Goal: Task Accomplishment & Management: Manage account settings

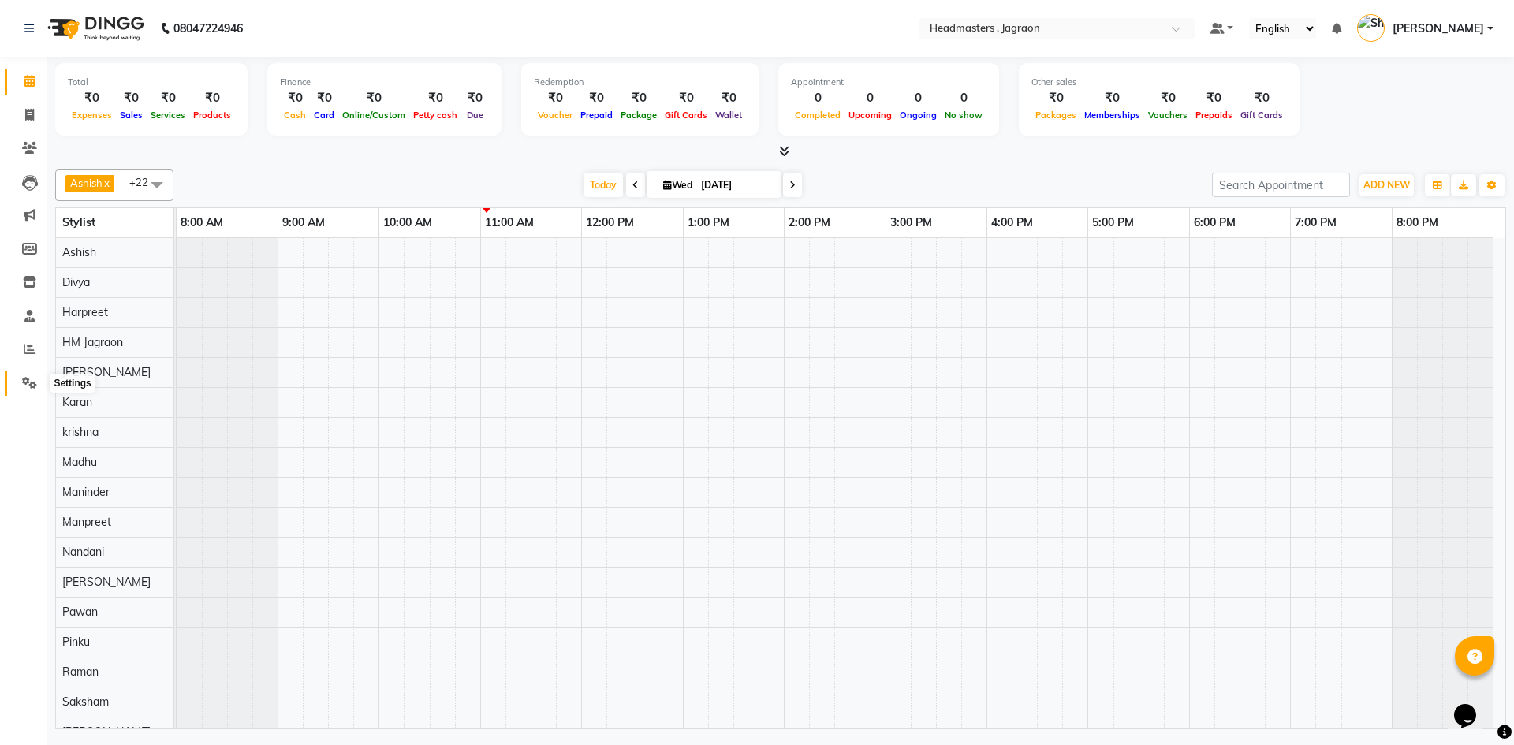
click at [25, 383] on icon at bounding box center [29, 383] width 15 height 12
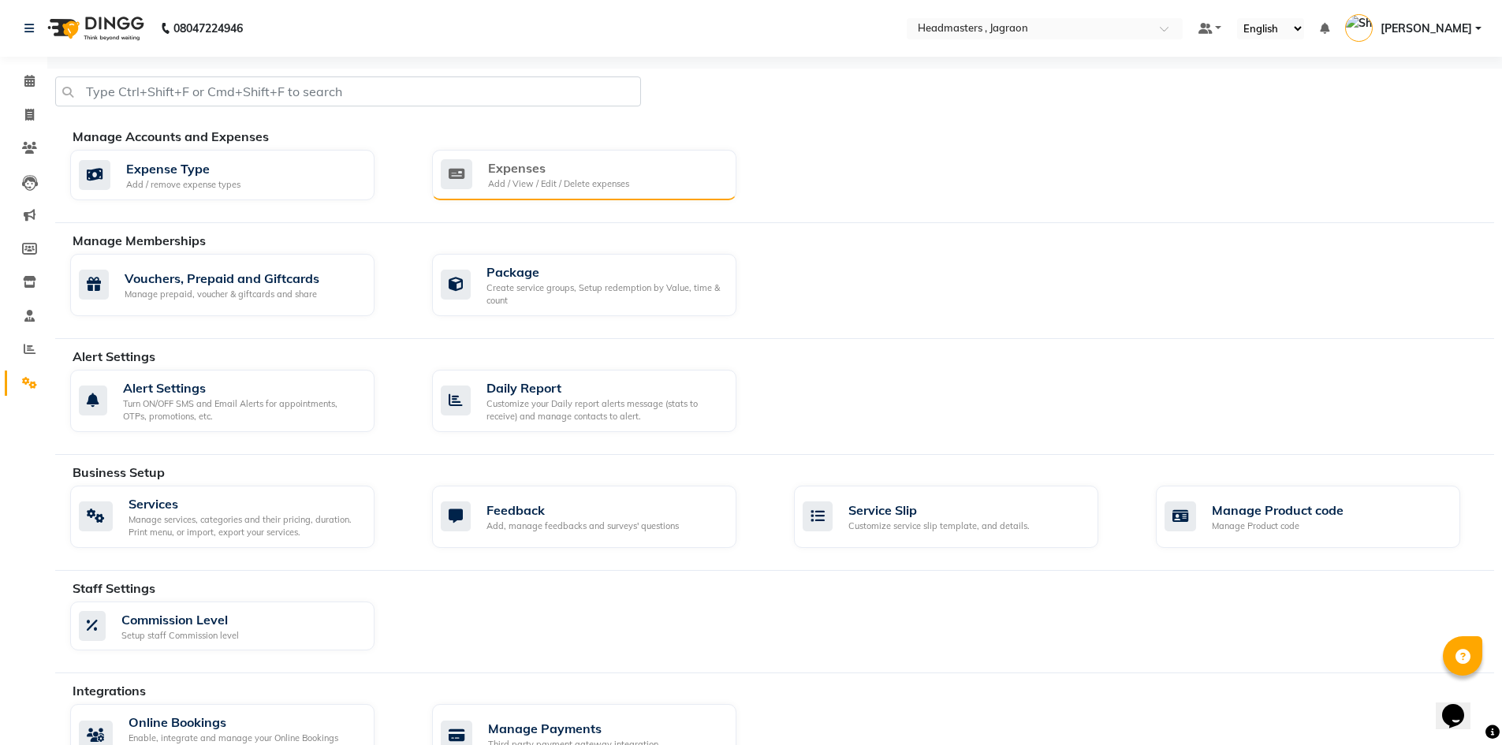
click at [488, 181] on div "Add / View / Edit / Delete expenses" at bounding box center [558, 183] width 141 height 13
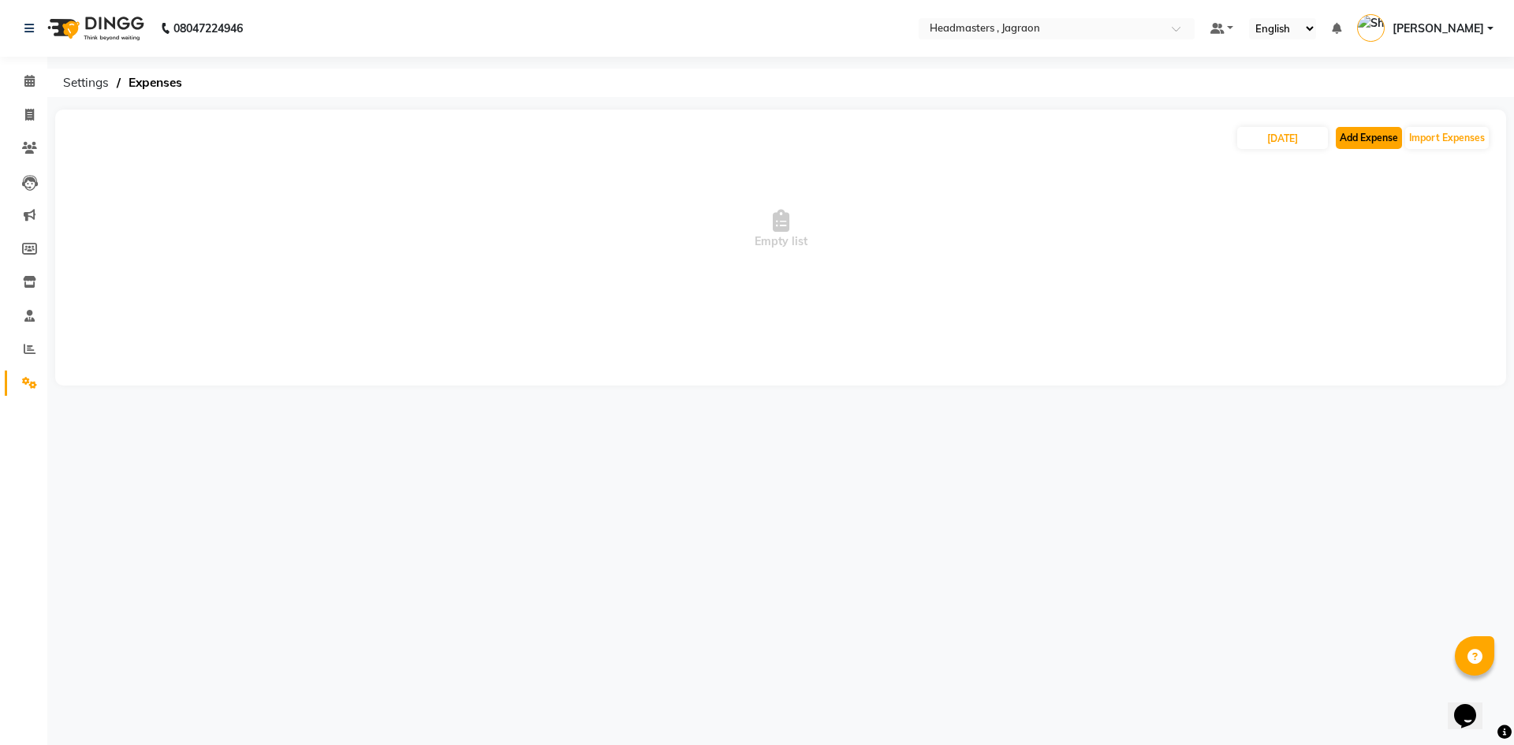
click at [1382, 130] on button "Add Expense" at bounding box center [1369, 138] width 66 height 22
select select "6001"
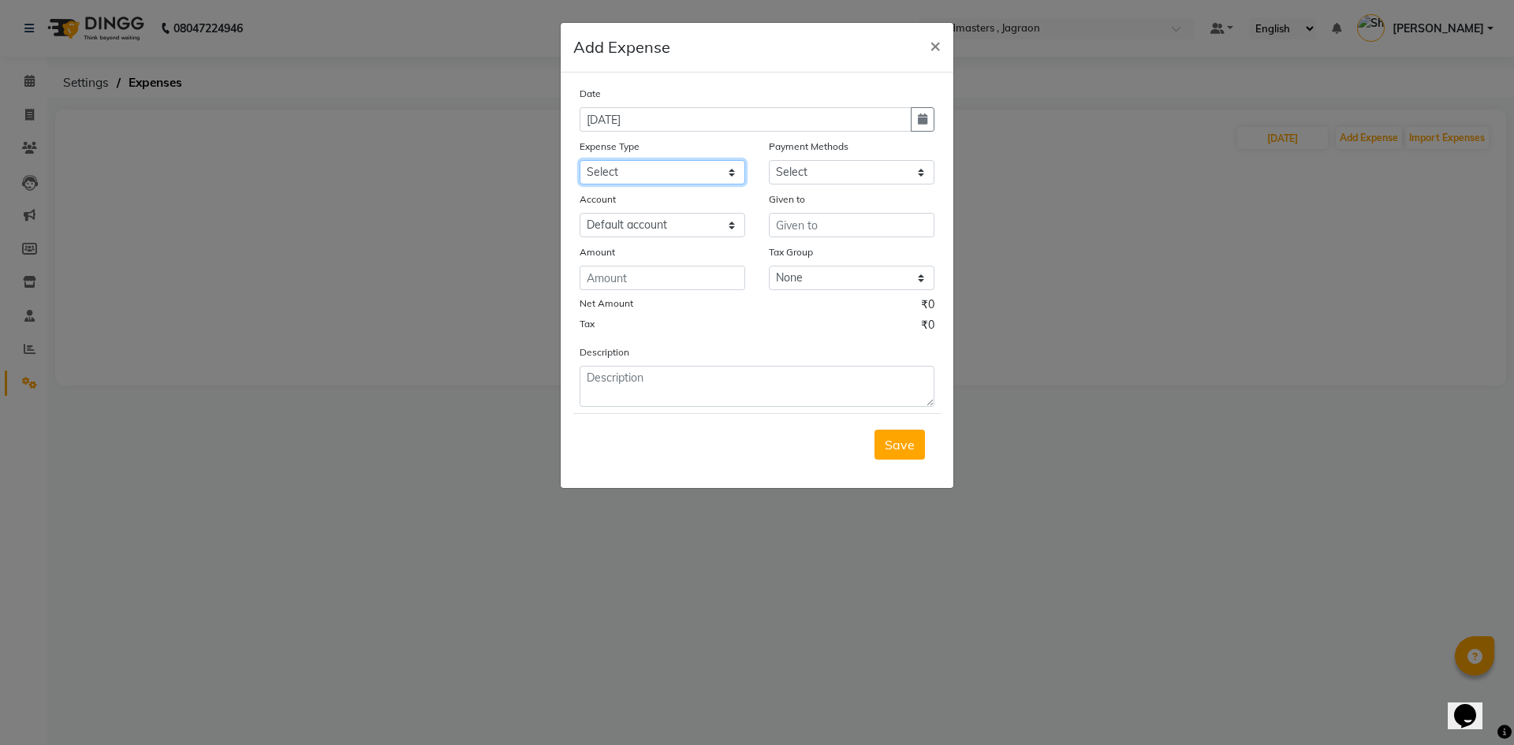
click at [625, 164] on select "Select Advance Salary Bank charges Car maintenance Cash transfer to bank Cash t…" at bounding box center [663, 172] width 166 height 24
select select "17179"
click at [580, 160] on select "Select Advance Salary Bank charges Car maintenance Cash transfer to bank Cash t…" at bounding box center [663, 172] width 166 height 24
click at [800, 175] on select "Select UPI CARD Complimentary Voucher Wallet Package Prepaid Cash" at bounding box center [852, 172] width 166 height 24
select select "116"
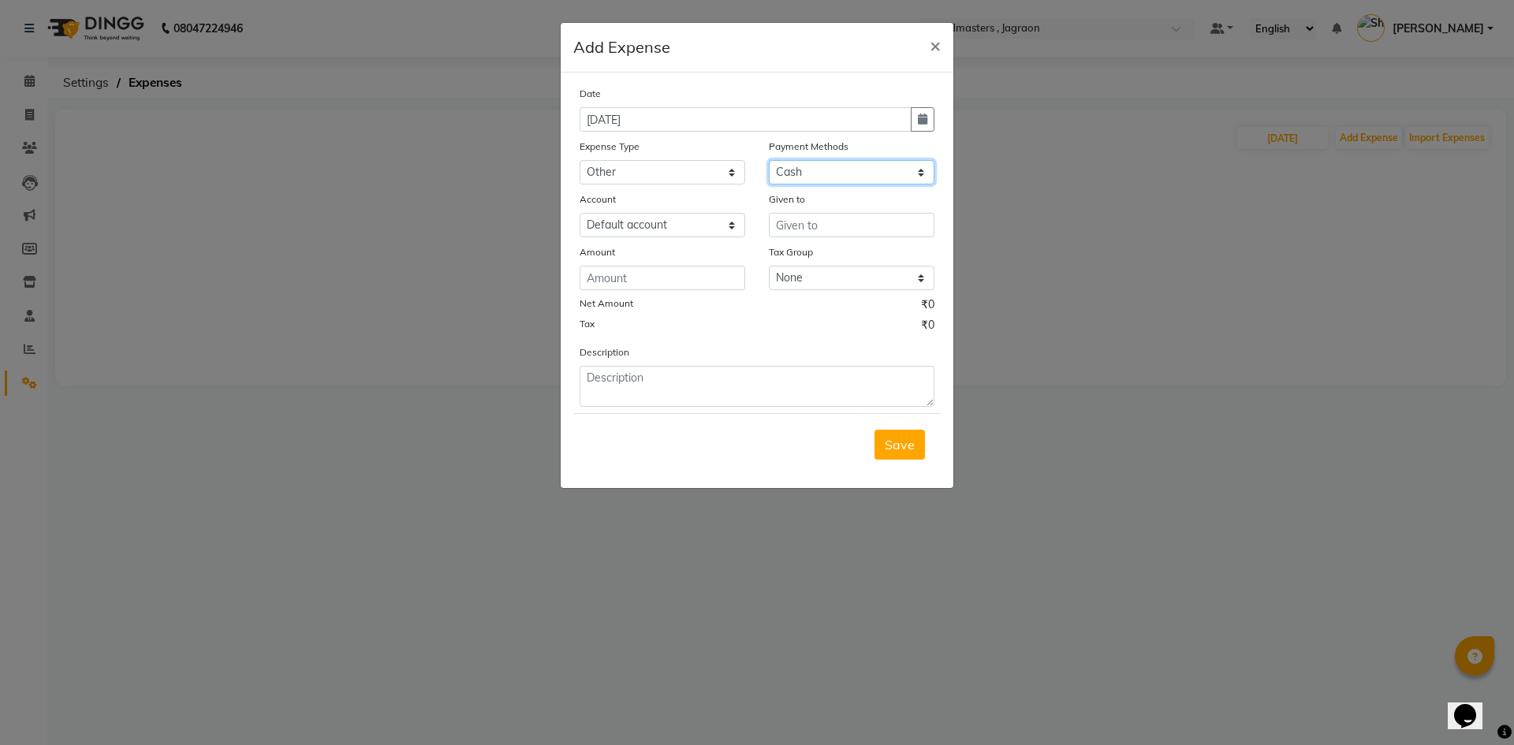
click at [769, 160] on select "Select UPI CARD Complimentary Voucher Wallet Package Prepaid Cash" at bounding box center [852, 172] width 166 height 24
click at [792, 235] on input "text" at bounding box center [852, 225] width 166 height 24
click at [814, 255] on span "Janta" at bounding box center [805, 259] width 33 height 16
type input "Janta"
click at [724, 274] on input "number" at bounding box center [663, 278] width 166 height 24
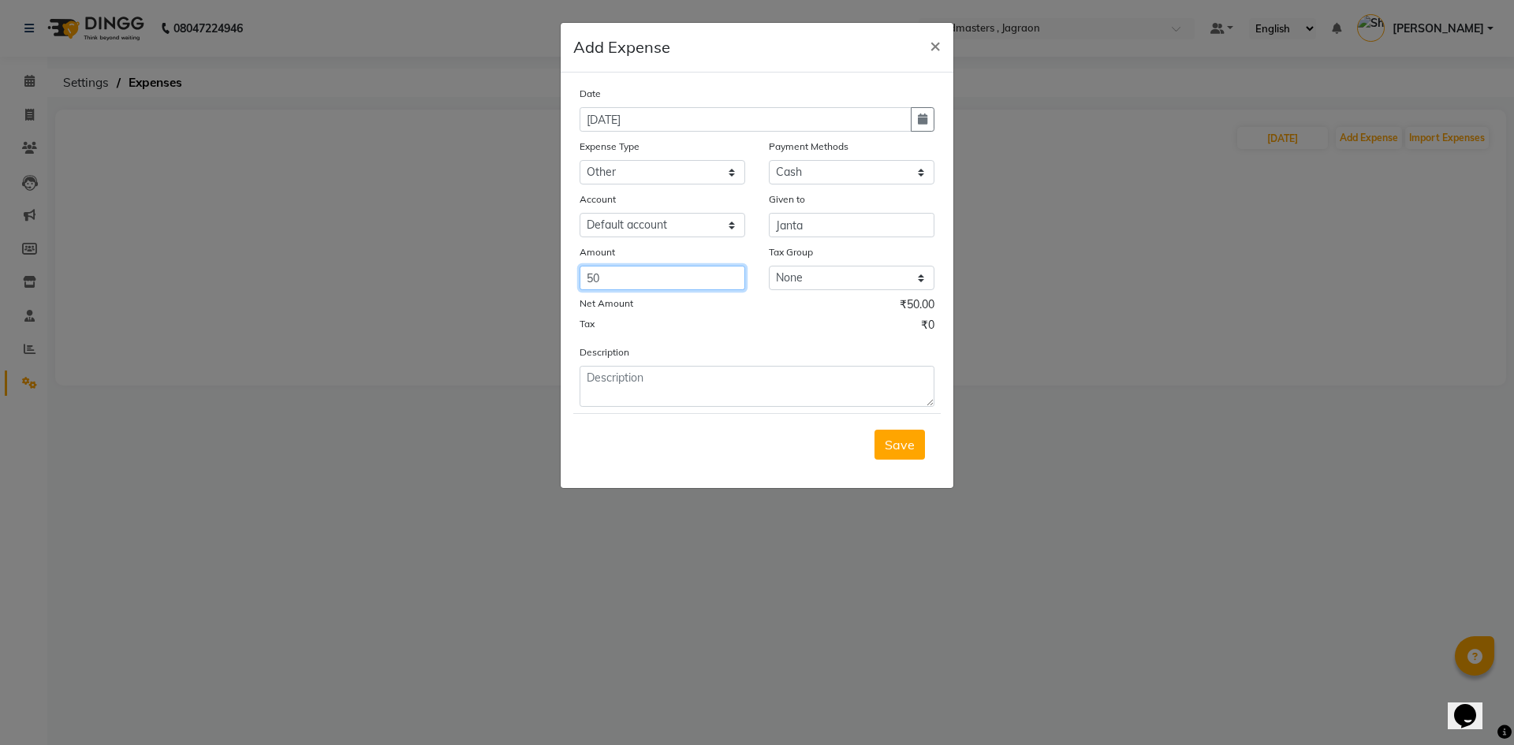
type input "50"
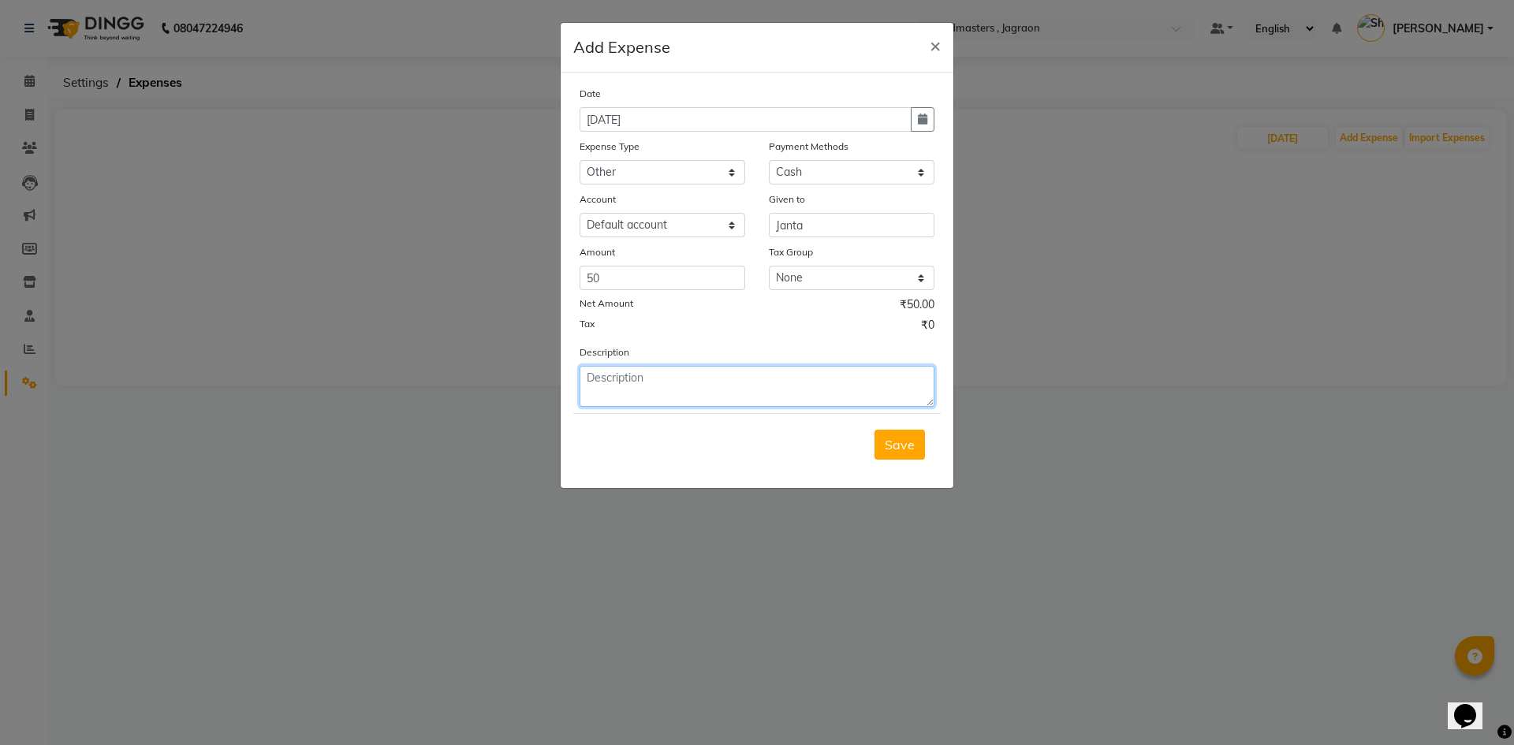
click at [625, 393] on textarea at bounding box center [757, 386] width 355 height 41
type textarea "biscuits"
click at [903, 450] on span "Save" at bounding box center [900, 445] width 30 height 16
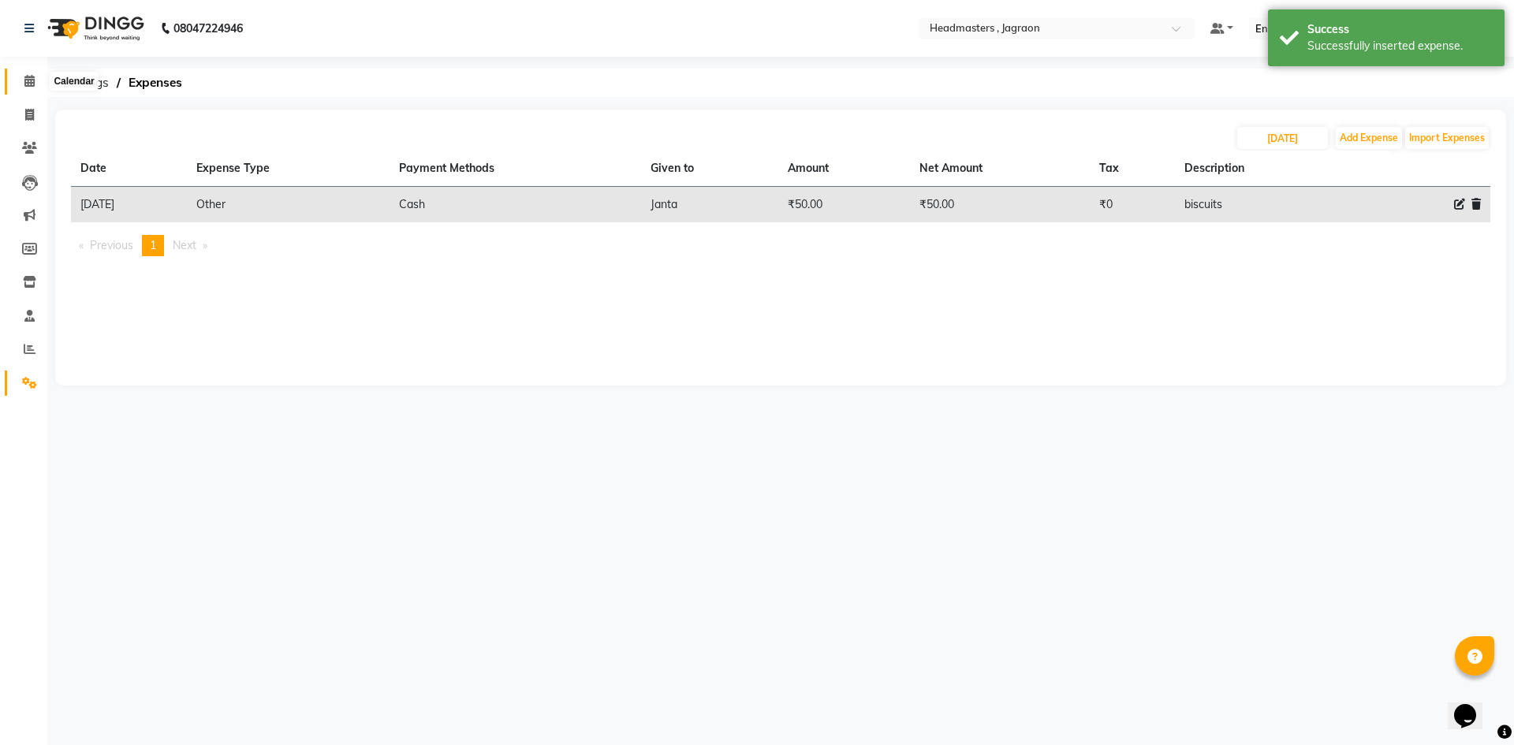
click at [37, 78] on span at bounding box center [30, 82] width 28 height 18
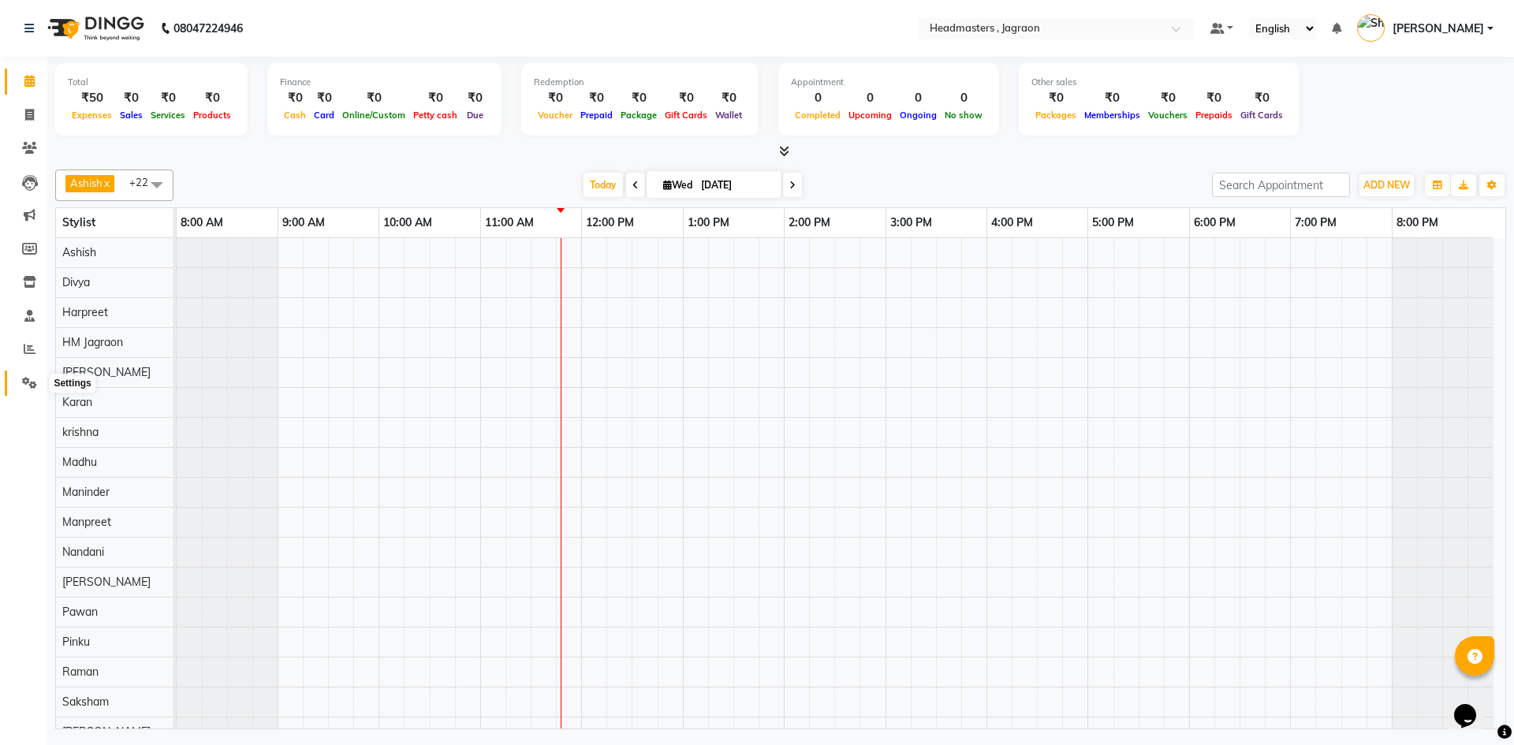
click at [27, 386] on icon at bounding box center [29, 383] width 15 height 12
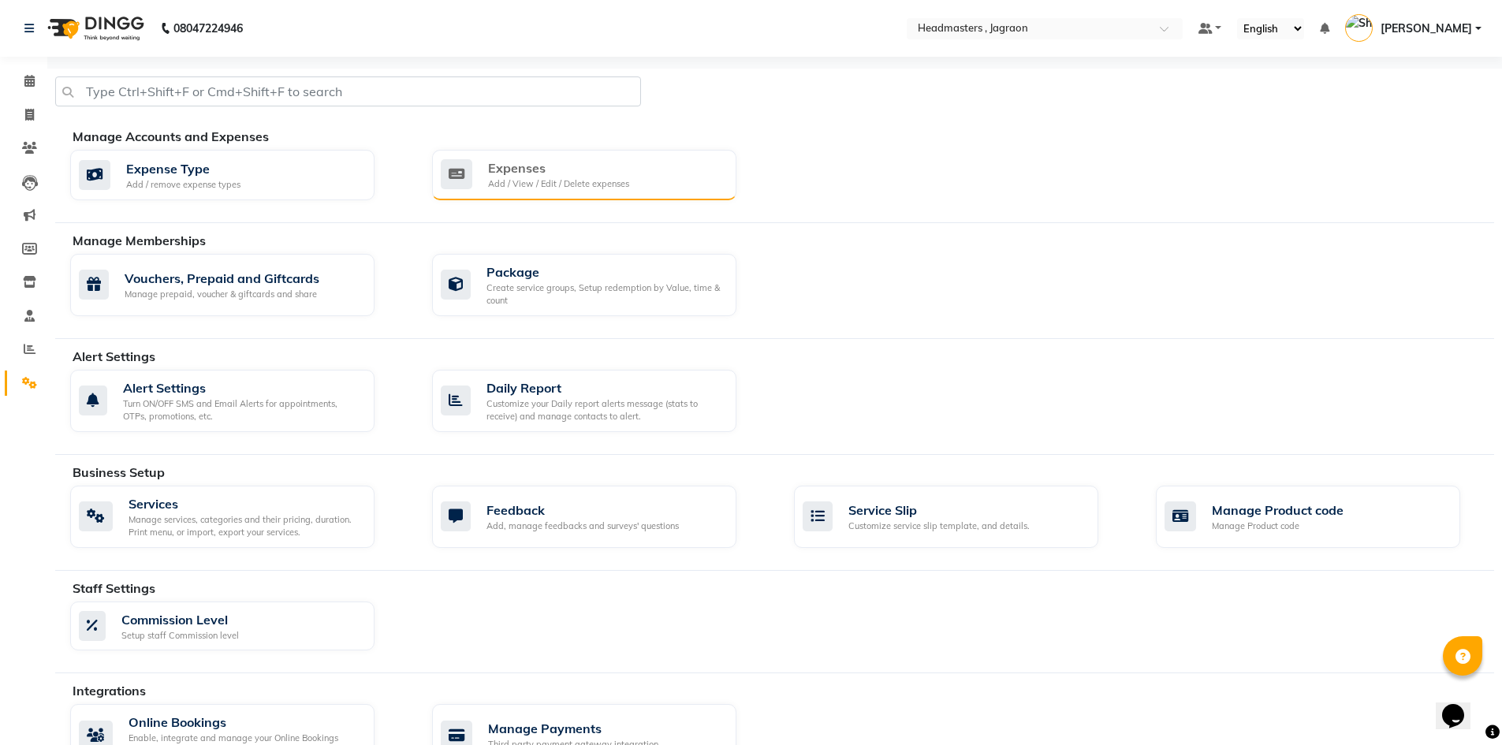
click at [517, 170] on div "Expenses" at bounding box center [558, 167] width 141 height 19
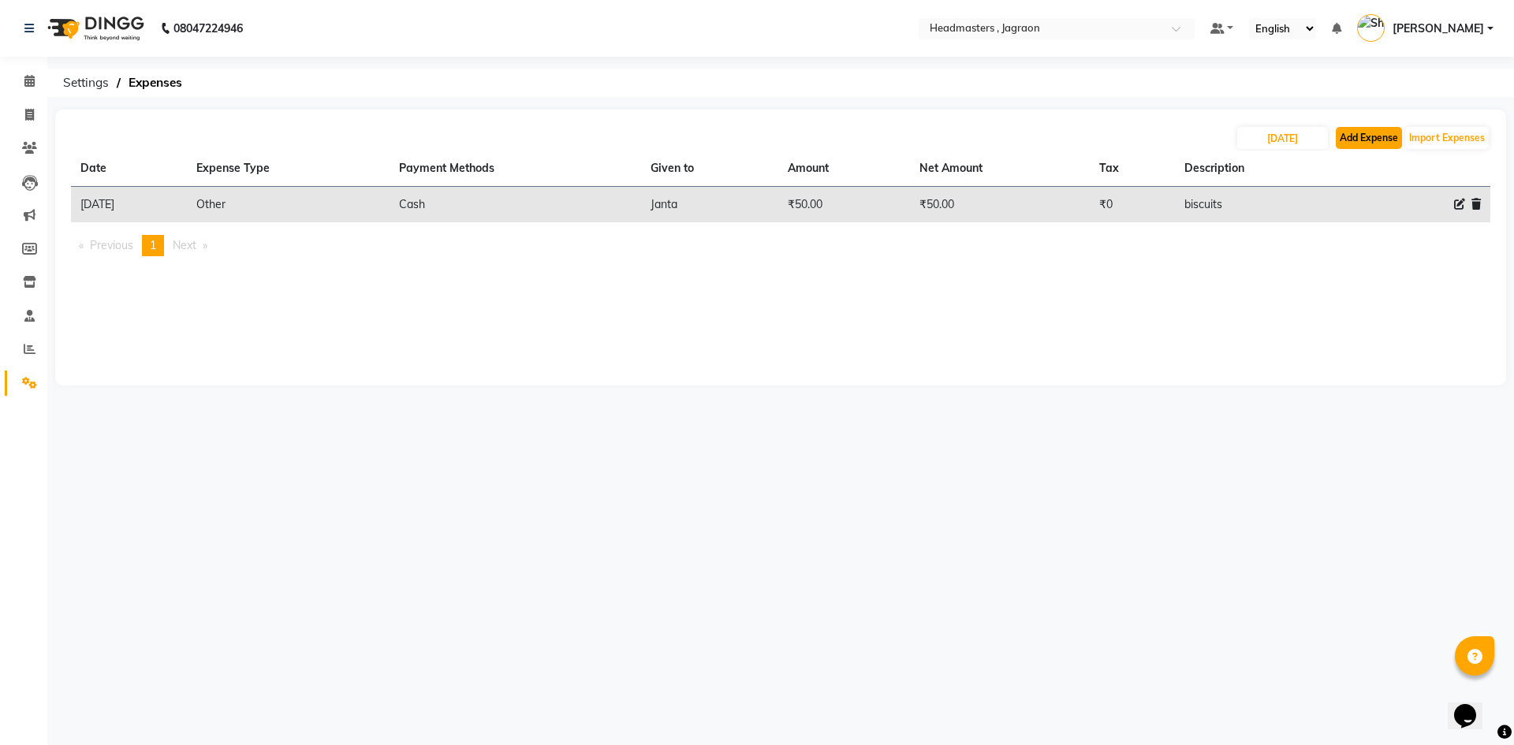
click at [1352, 132] on button "Add Expense" at bounding box center [1369, 138] width 66 height 22
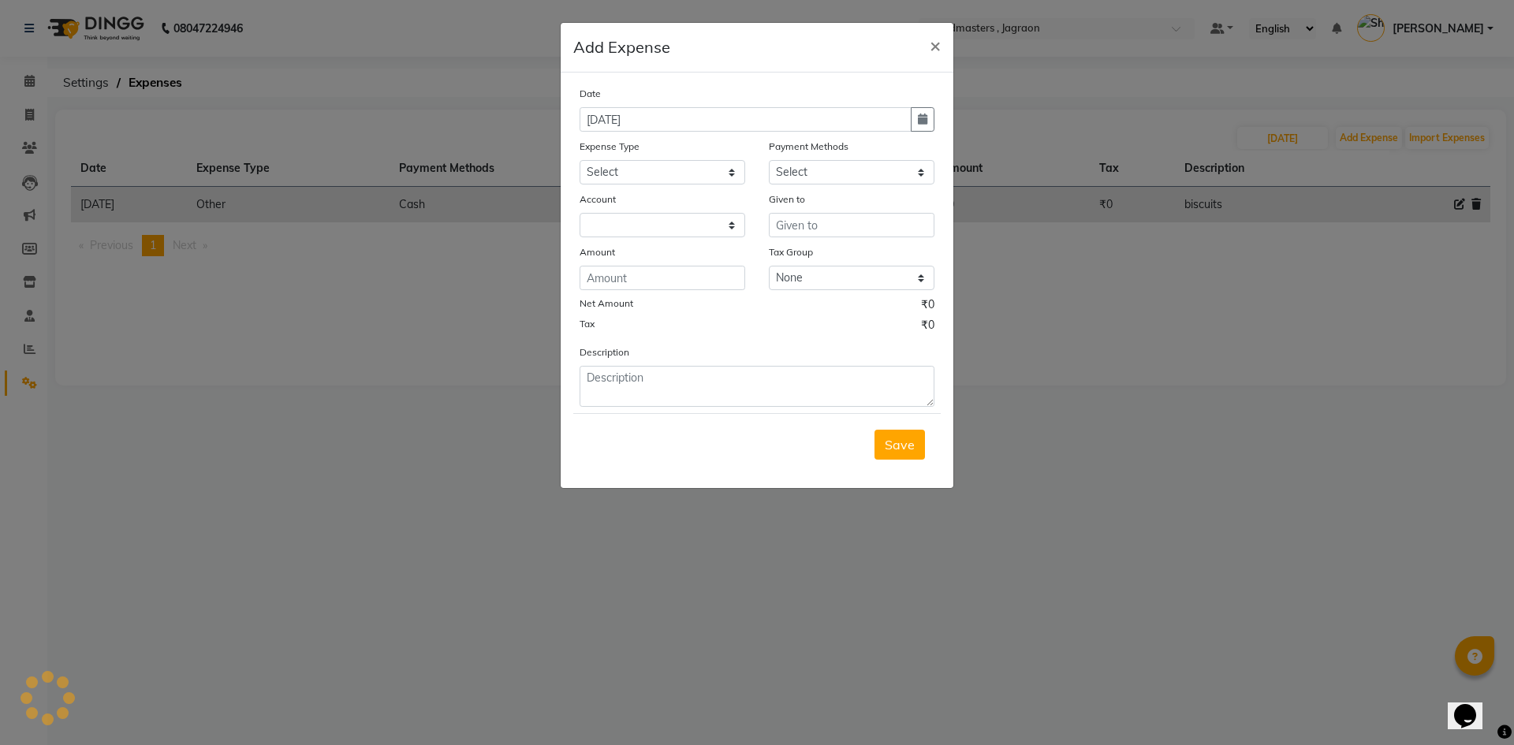
select select "6001"
click at [606, 167] on select "Select Advance Salary Bank charges Car maintenance Cash transfer to bank Cash t…" at bounding box center [663, 172] width 166 height 24
select select "17179"
click at [580, 160] on select "Select Advance Salary Bank charges Car maintenance Cash transfer to bank Cash t…" at bounding box center [663, 172] width 166 height 24
click at [841, 166] on select "Select UPI CARD Complimentary Voucher Wallet Package Prepaid Cash" at bounding box center [852, 172] width 166 height 24
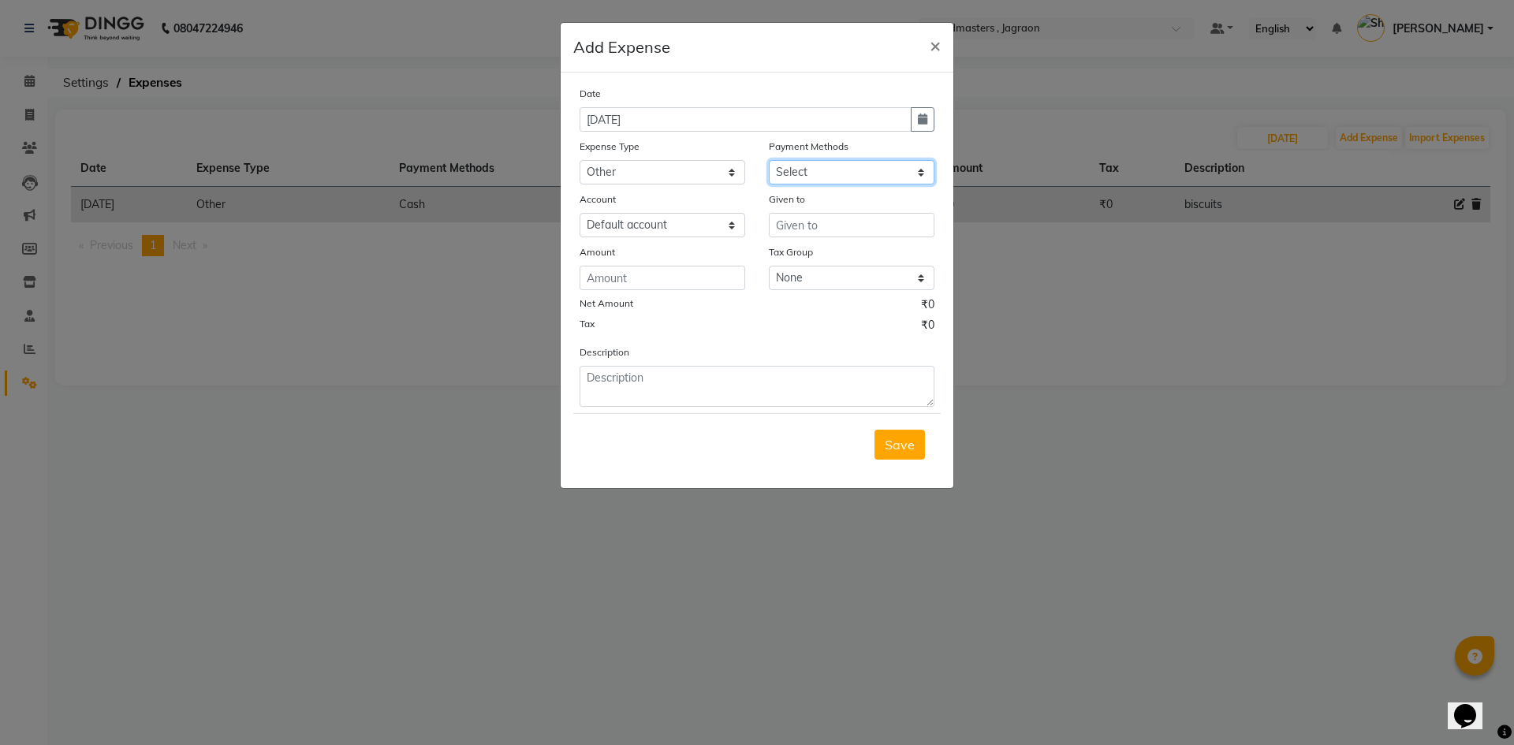
select select "116"
click at [769, 160] on select "Select UPI CARD Complimentary Voucher Wallet Package Prepaid Cash" at bounding box center [852, 172] width 166 height 24
click at [832, 219] on input "text" at bounding box center [852, 225] width 166 height 24
click at [802, 254] on span "Neet" at bounding box center [803, 259] width 28 height 16
type input "[PERSON_NAME]"
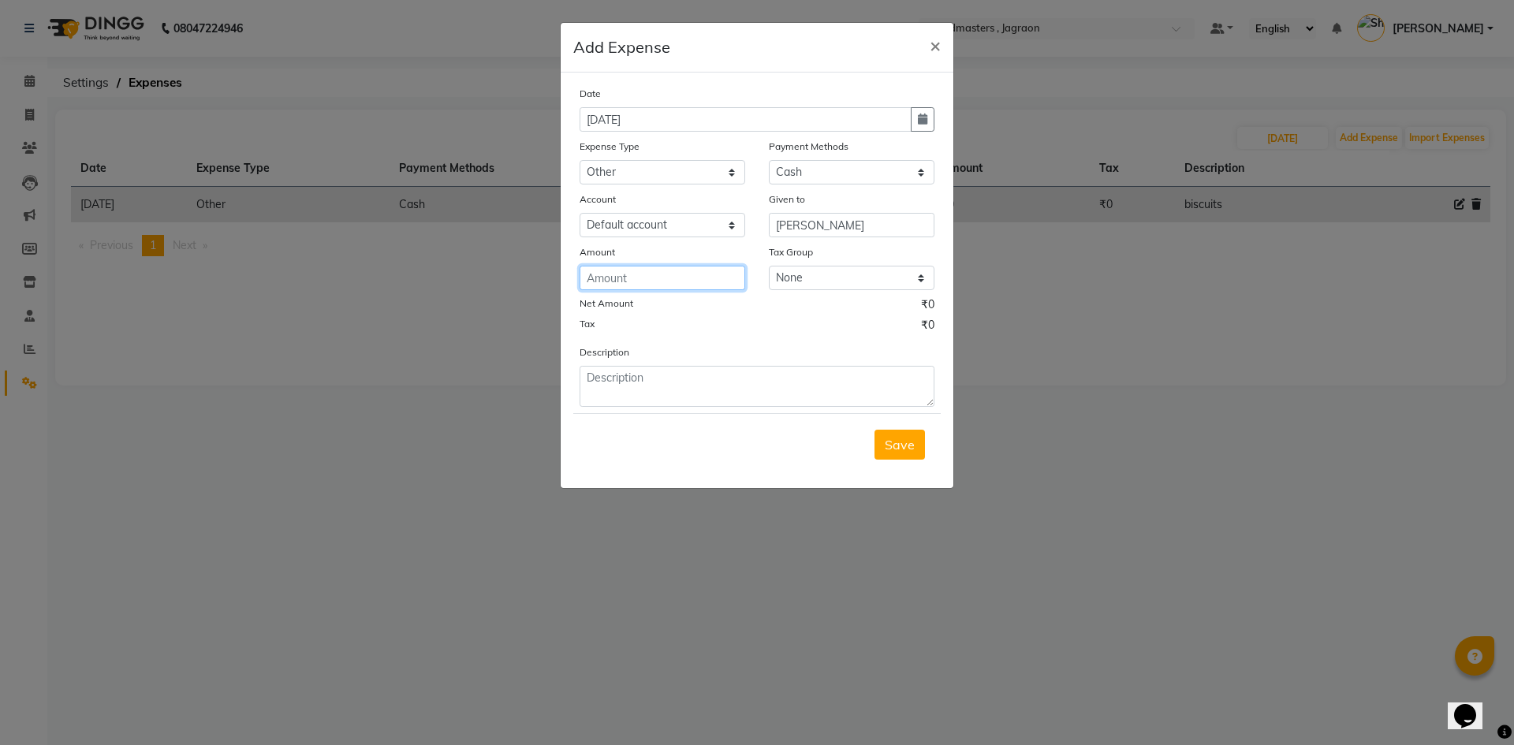
click at [656, 282] on input "number" at bounding box center [663, 278] width 166 height 24
type input "200"
click at [921, 450] on button "Save" at bounding box center [900, 445] width 50 height 30
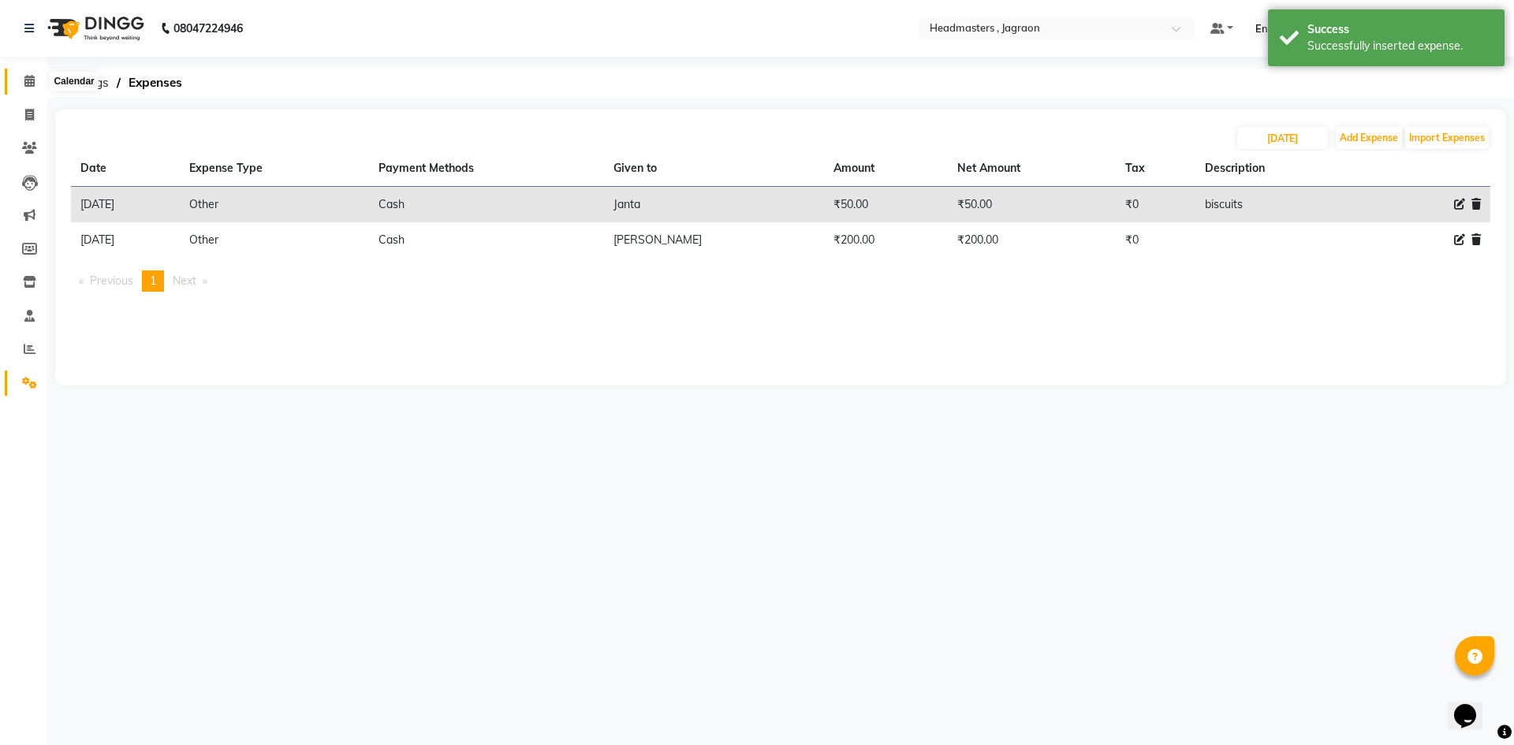
click at [23, 82] on span at bounding box center [30, 82] width 28 height 18
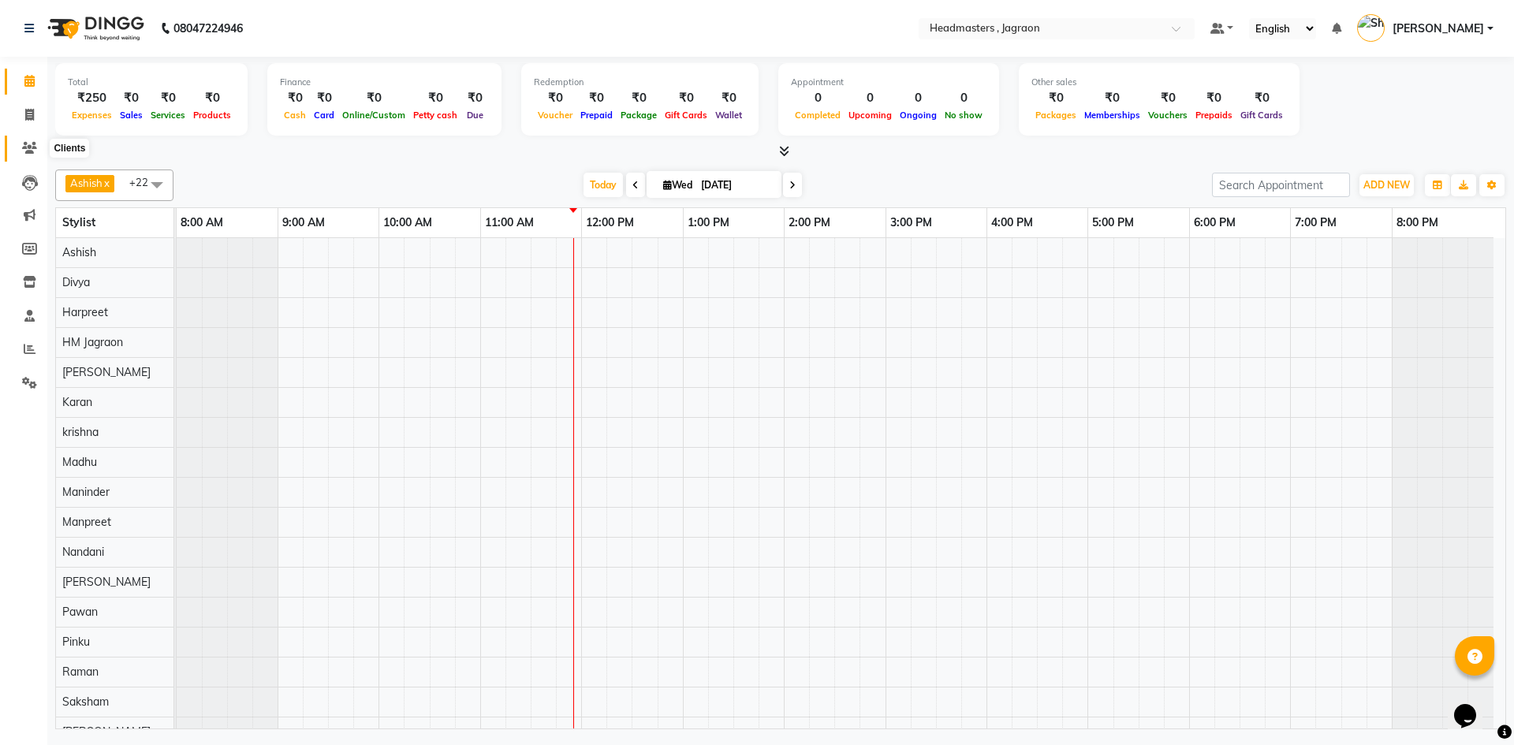
click at [32, 150] on icon at bounding box center [29, 148] width 15 height 12
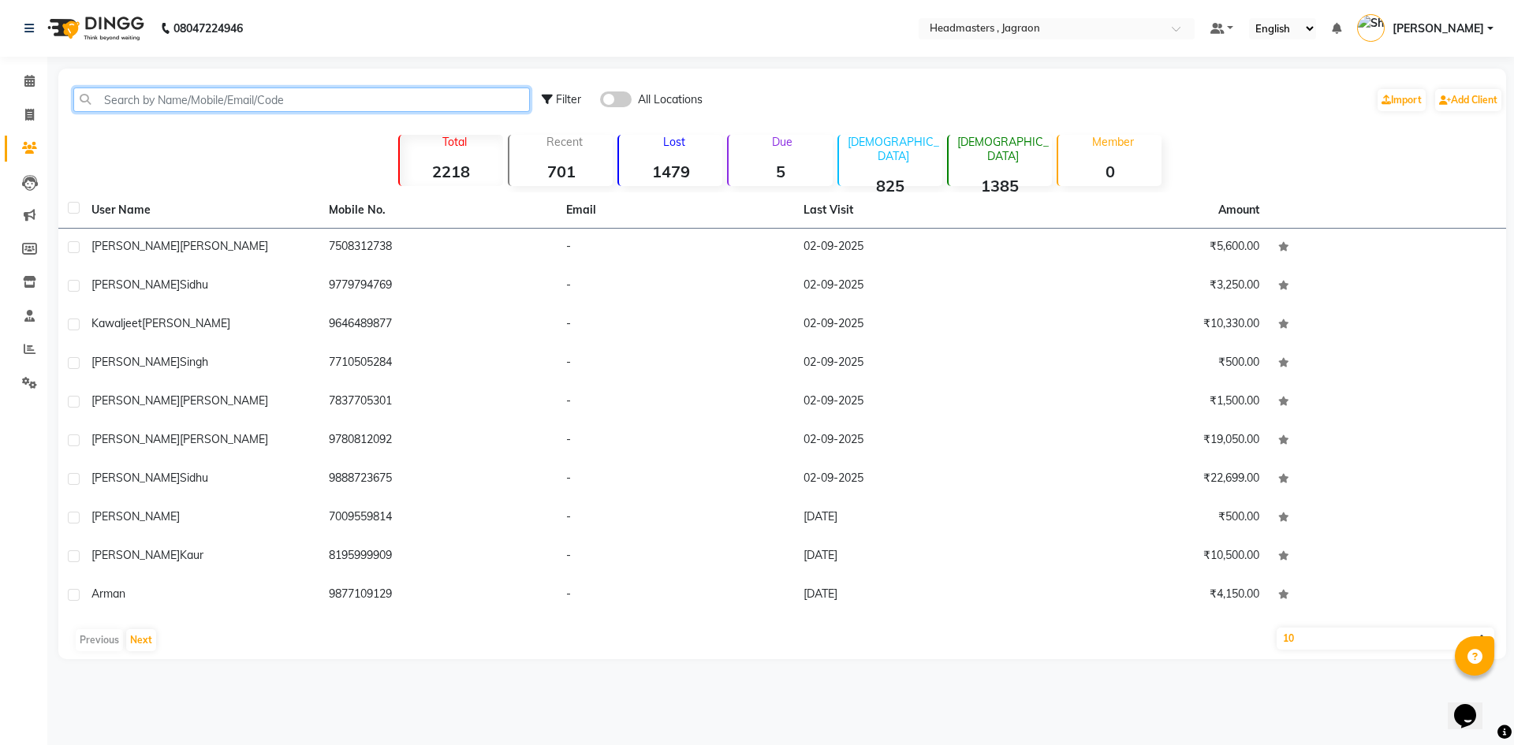
click at [102, 94] on input "text" at bounding box center [301, 100] width 457 height 24
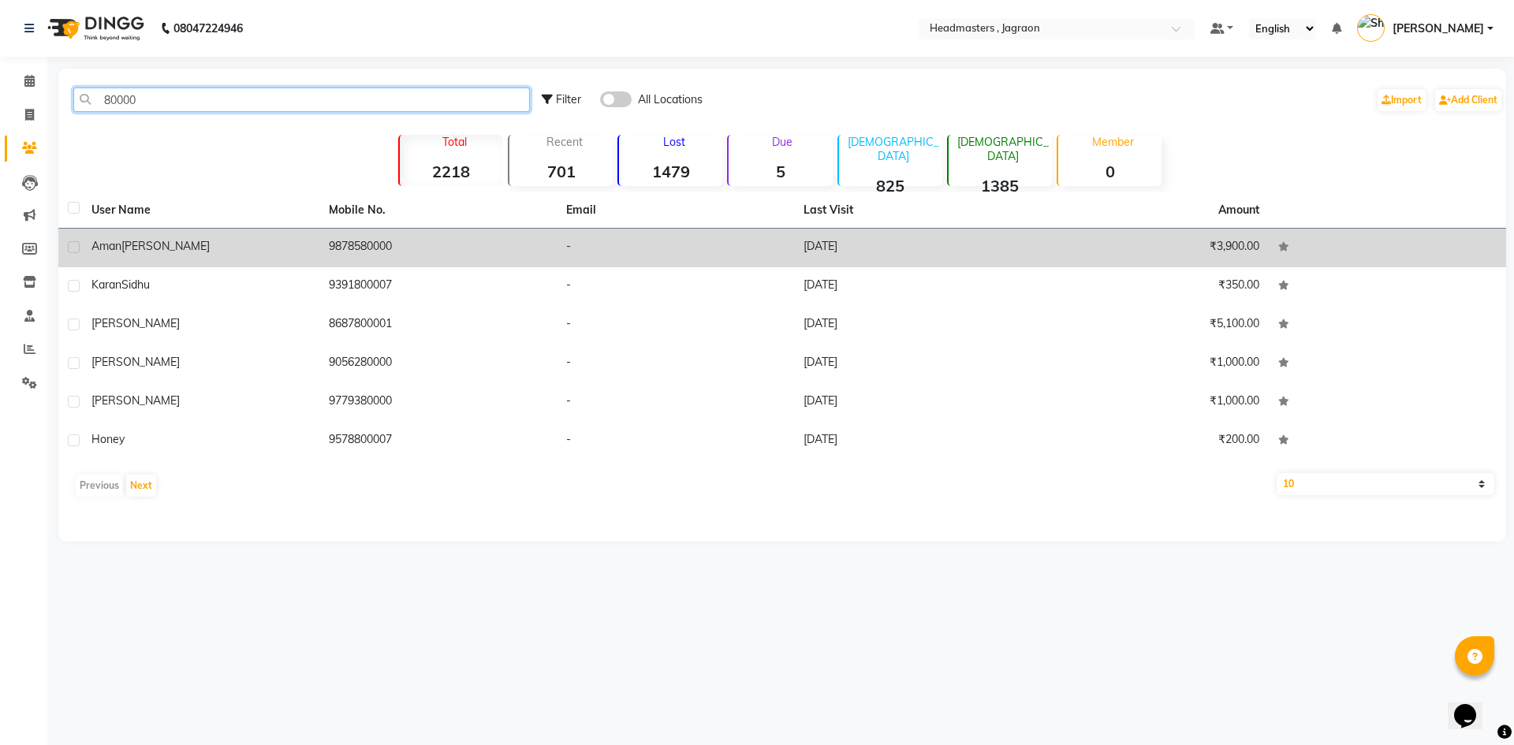
type input "80000"
click at [178, 251] on div "[PERSON_NAME]" at bounding box center [200, 246] width 218 height 17
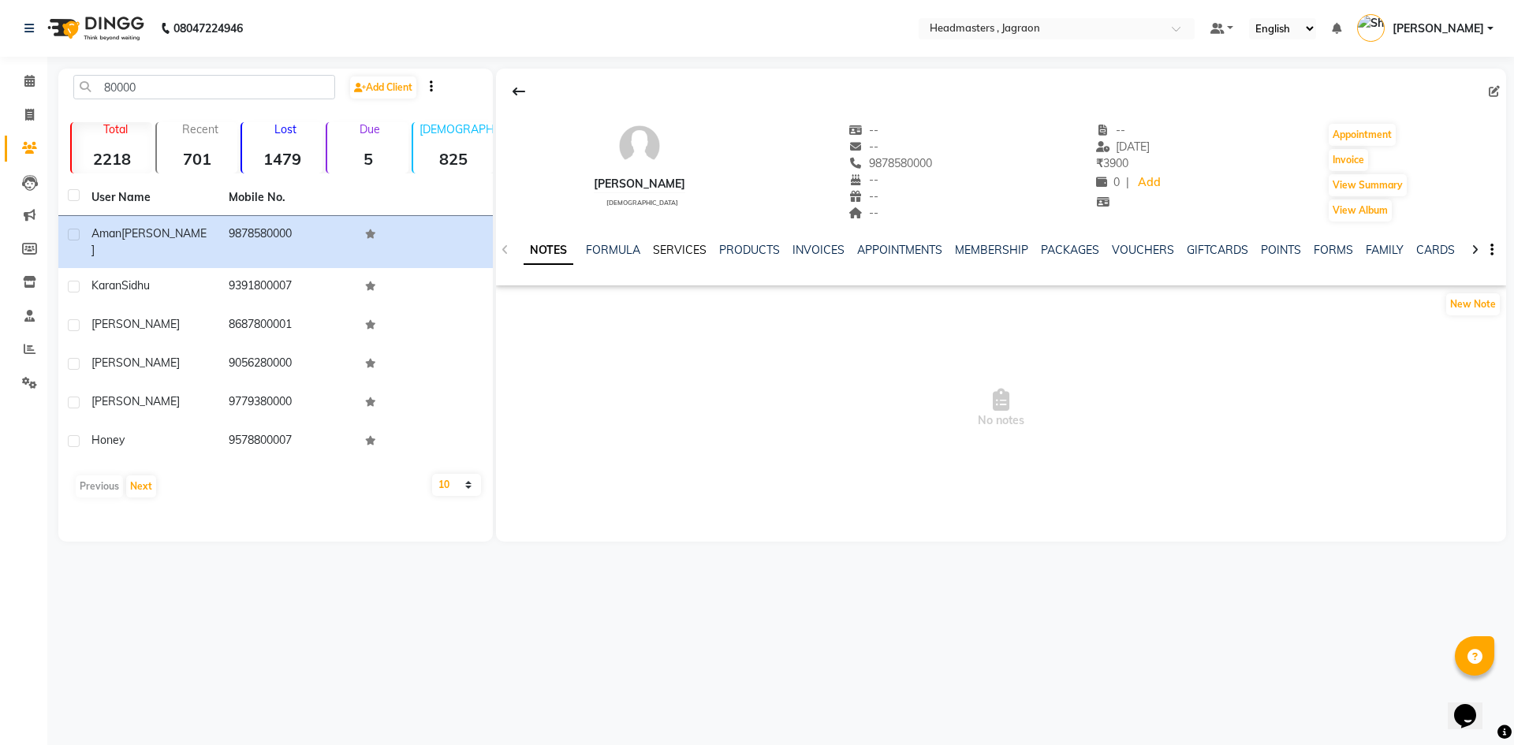
click at [664, 254] on link "SERVICES" at bounding box center [680, 250] width 54 height 14
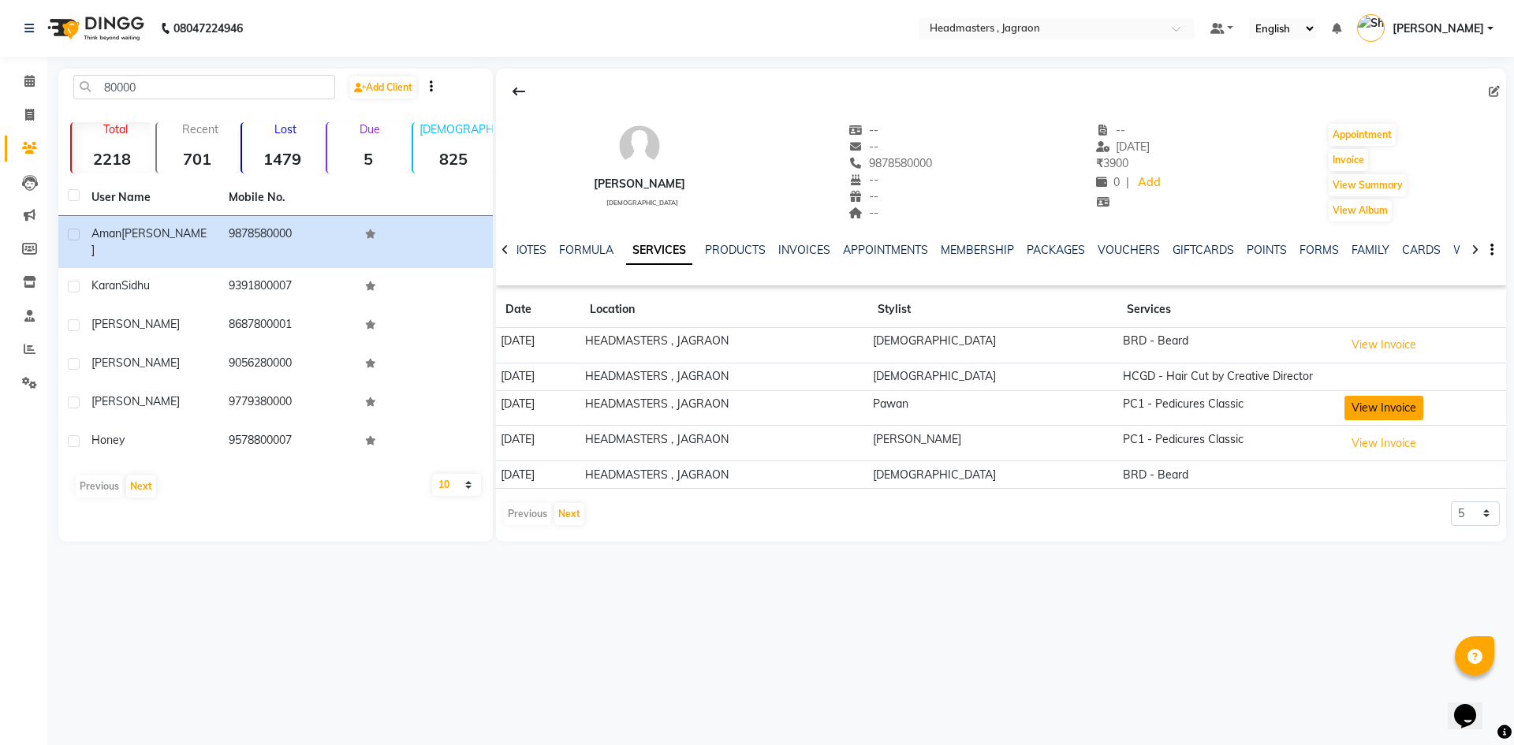
click at [1348, 404] on button "View Invoice" at bounding box center [1383, 408] width 79 height 24
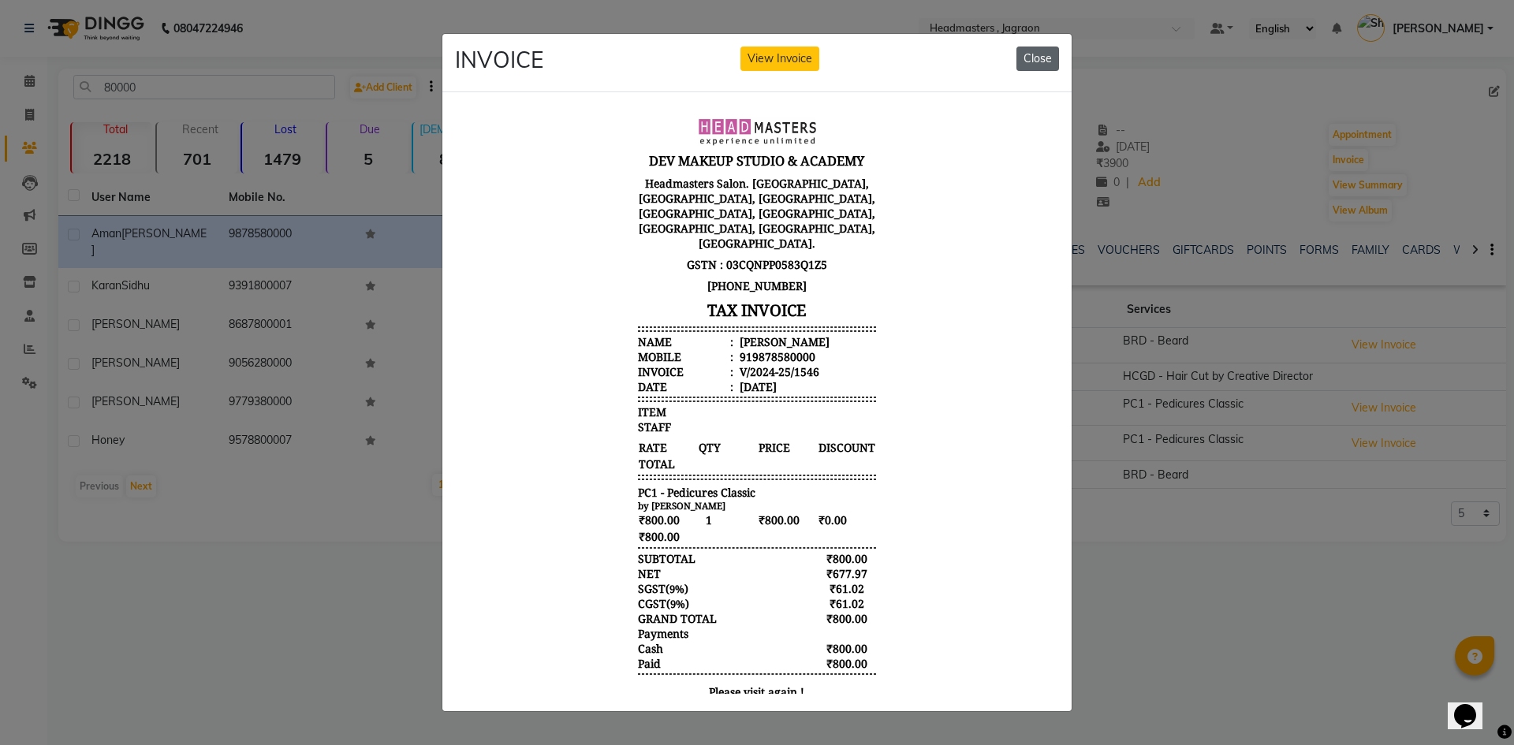
click at [1023, 54] on button "Close" at bounding box center [1037, 59] width 43 height 24
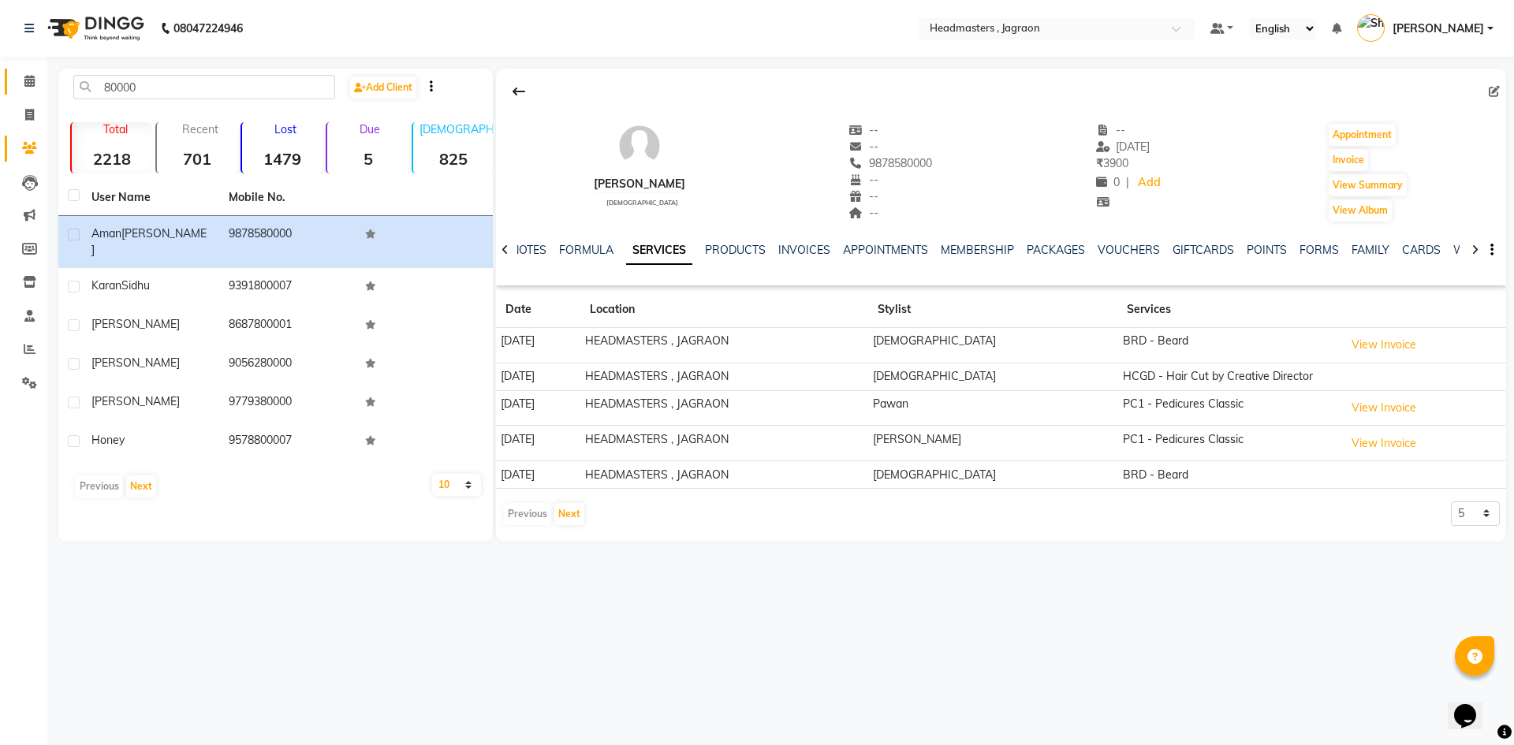
click at [30, 71] on link "Calendar" at bounding box center [24, 82] width 38 height 26
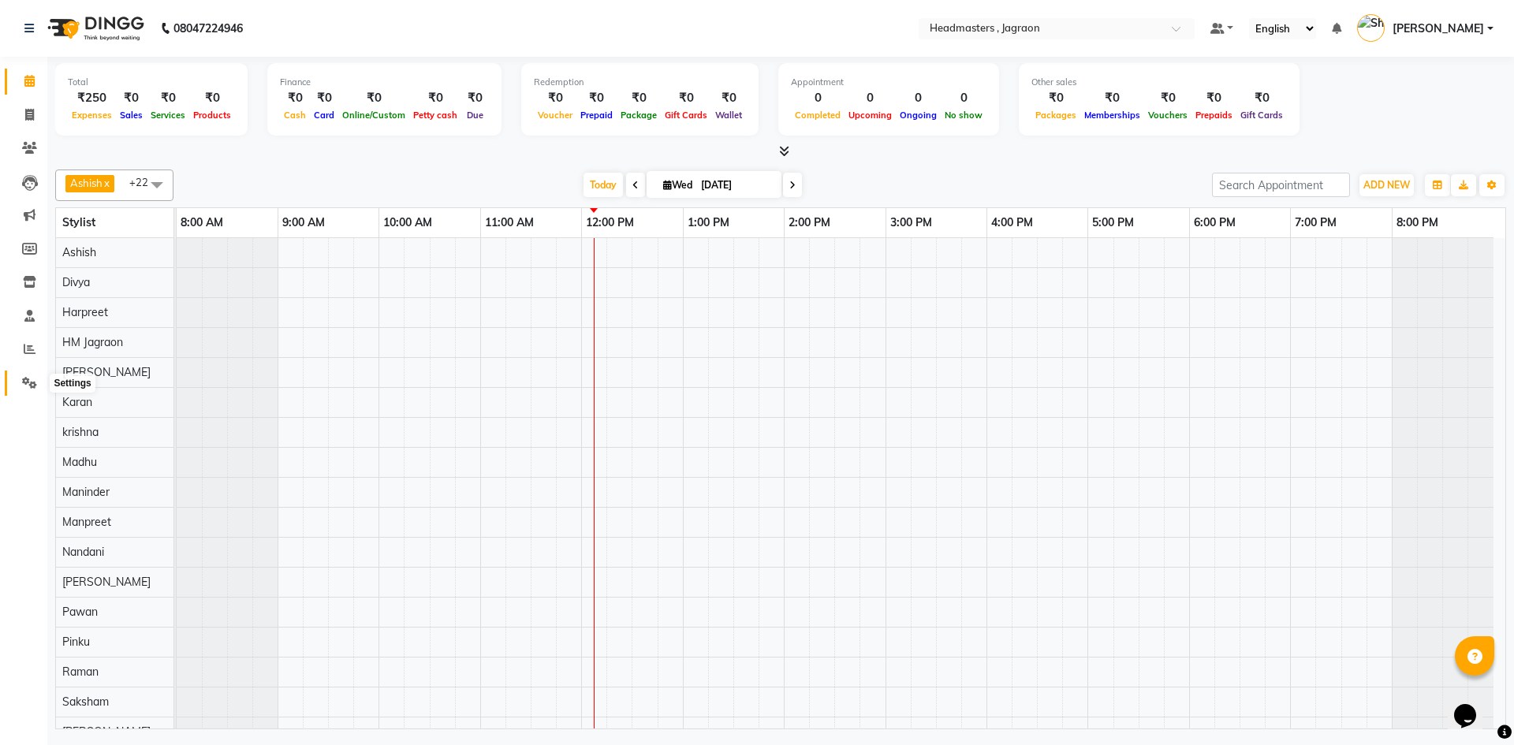
click at [37, 389] on span at bounding box center [30, 384] width 28 height 18
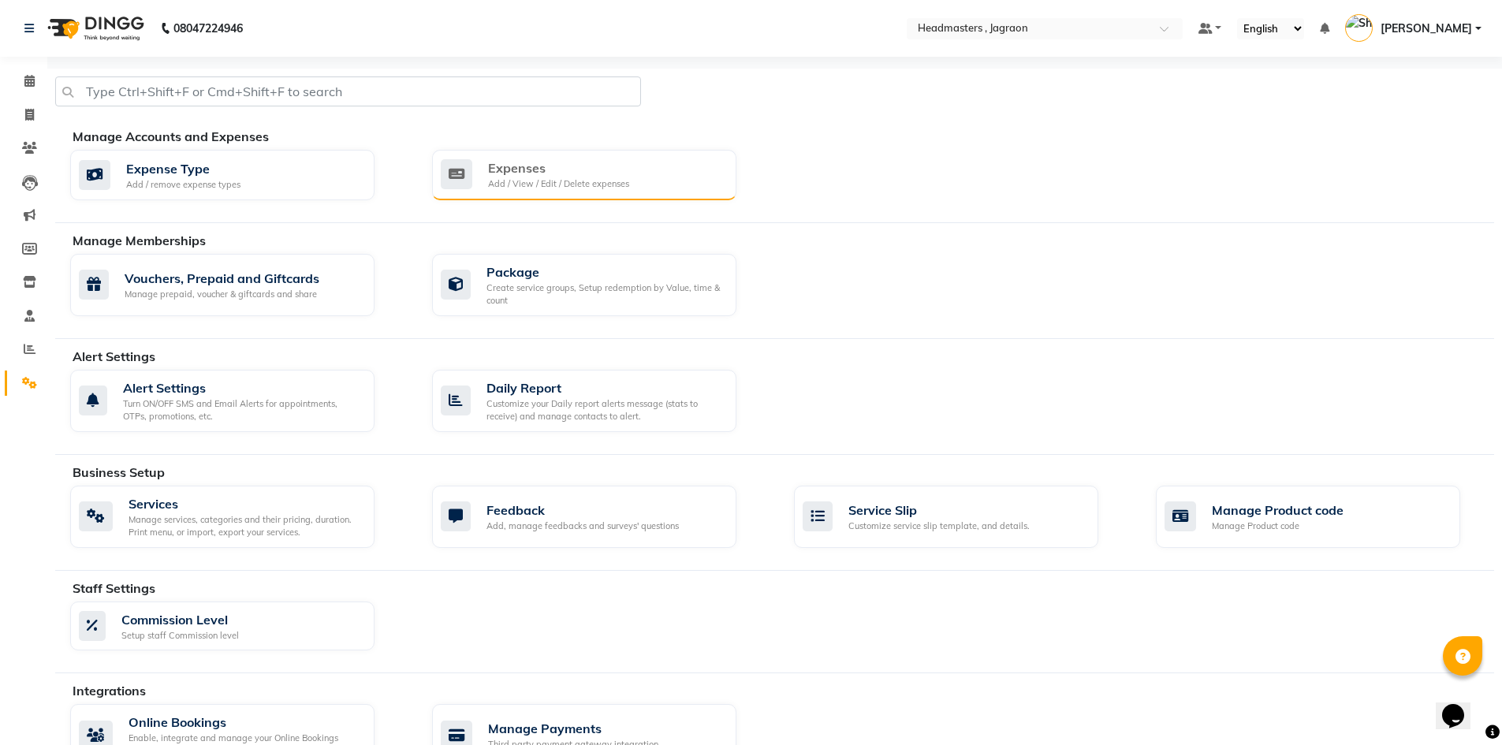
click at [690, 186] on div "Expenses Add / View / Edit / Delete expenses" at bounding box center [582, 174] width 283 height 32
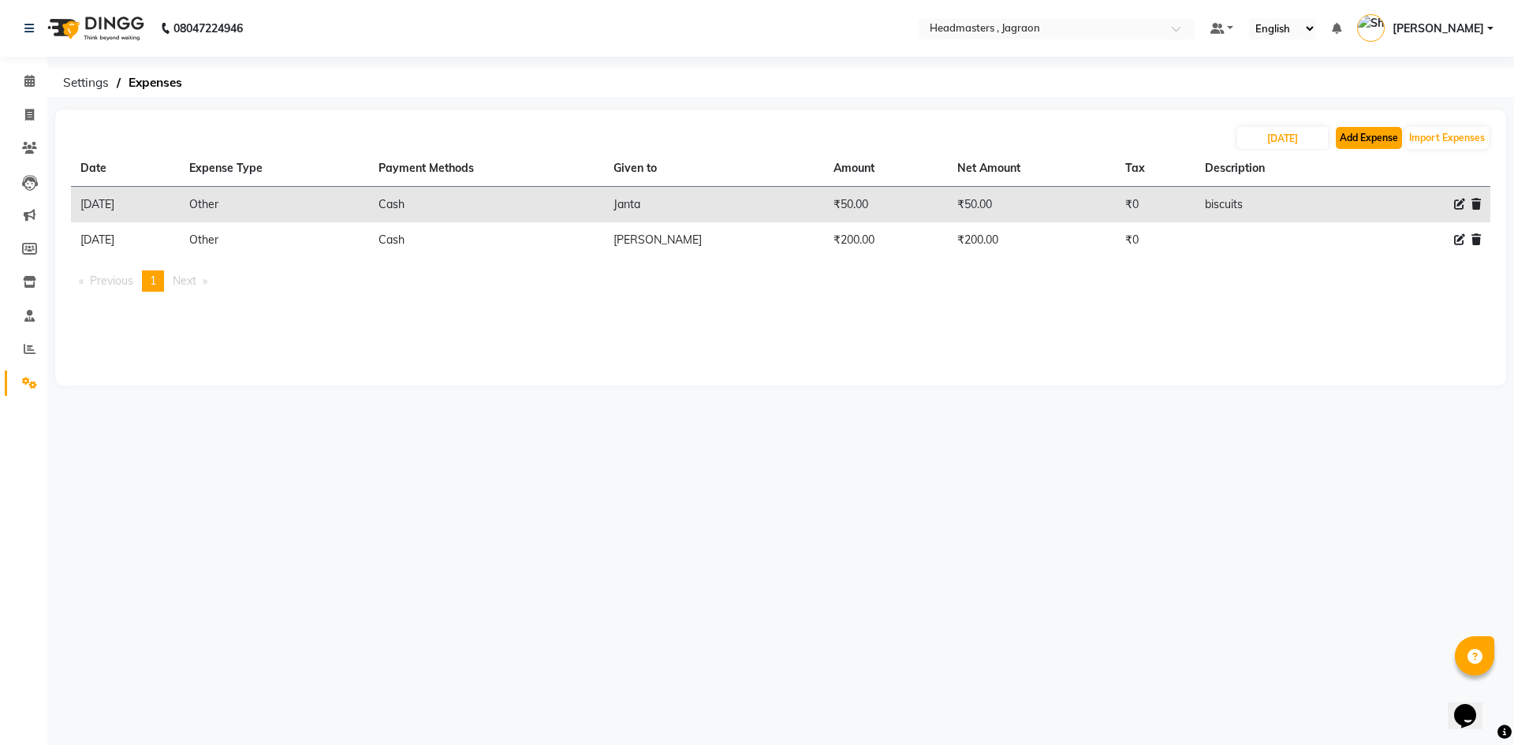
click at [1370, 140] on button "Add Expense" at bounding box center [1369, 138] width 66 height 22
select select "6001"
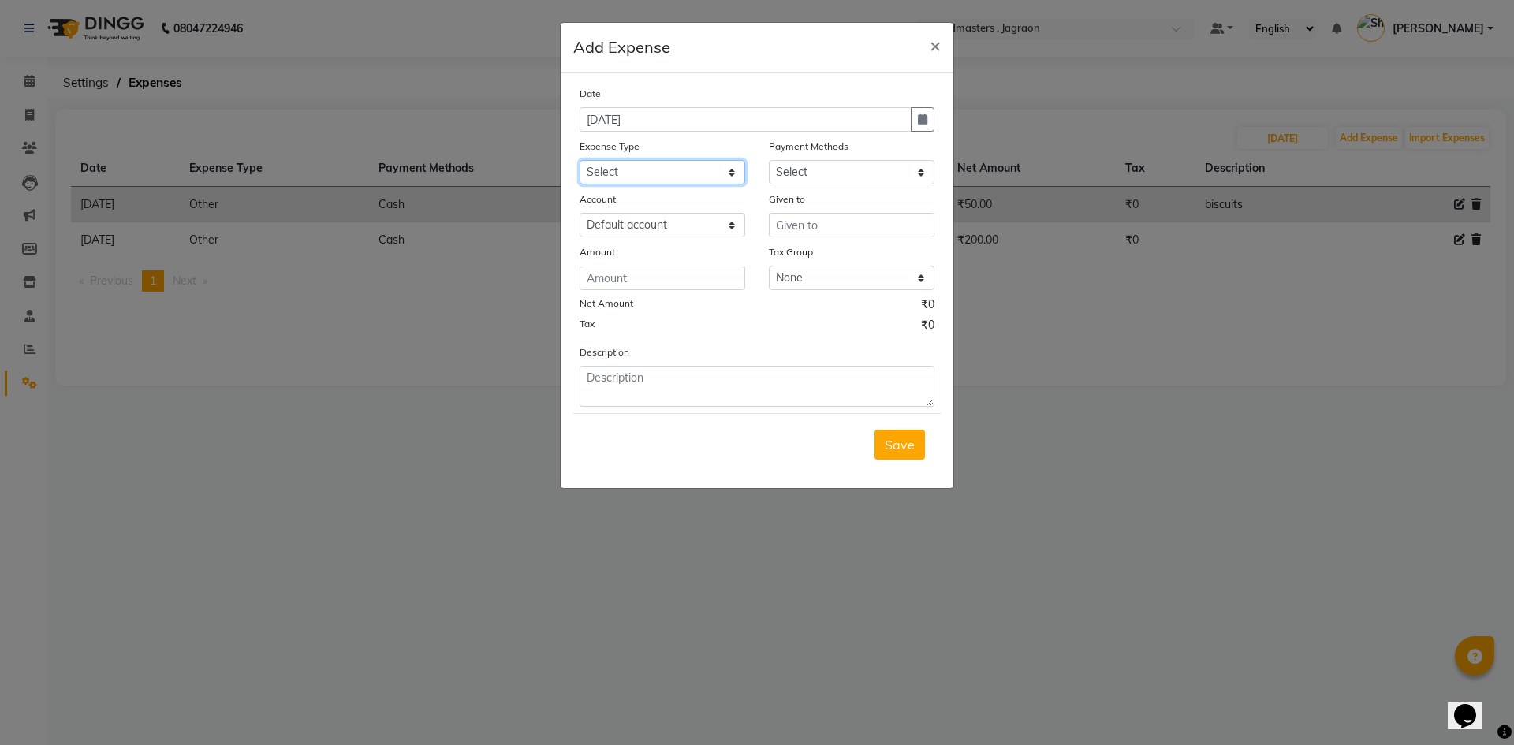
click at [681, 169] on select "Select Advance Salary Bank charges Car maintenance Cash transfer to bank Cash t…" at bounding box center [663, 172] width 166 height 24
select select "17179"
click at [580, 160] on select "Select Advance Salary Bank charges Car maintenance Cash transfer to bank Cash t…" at bounding box center [663, 172] width 166 height 24
click at [786, 178] on select "Select UPI CARD Complimentary Voucher Wallet Package Prepaid Cash" at bounding box center [852, 172] width 166 height 24
select select "116"
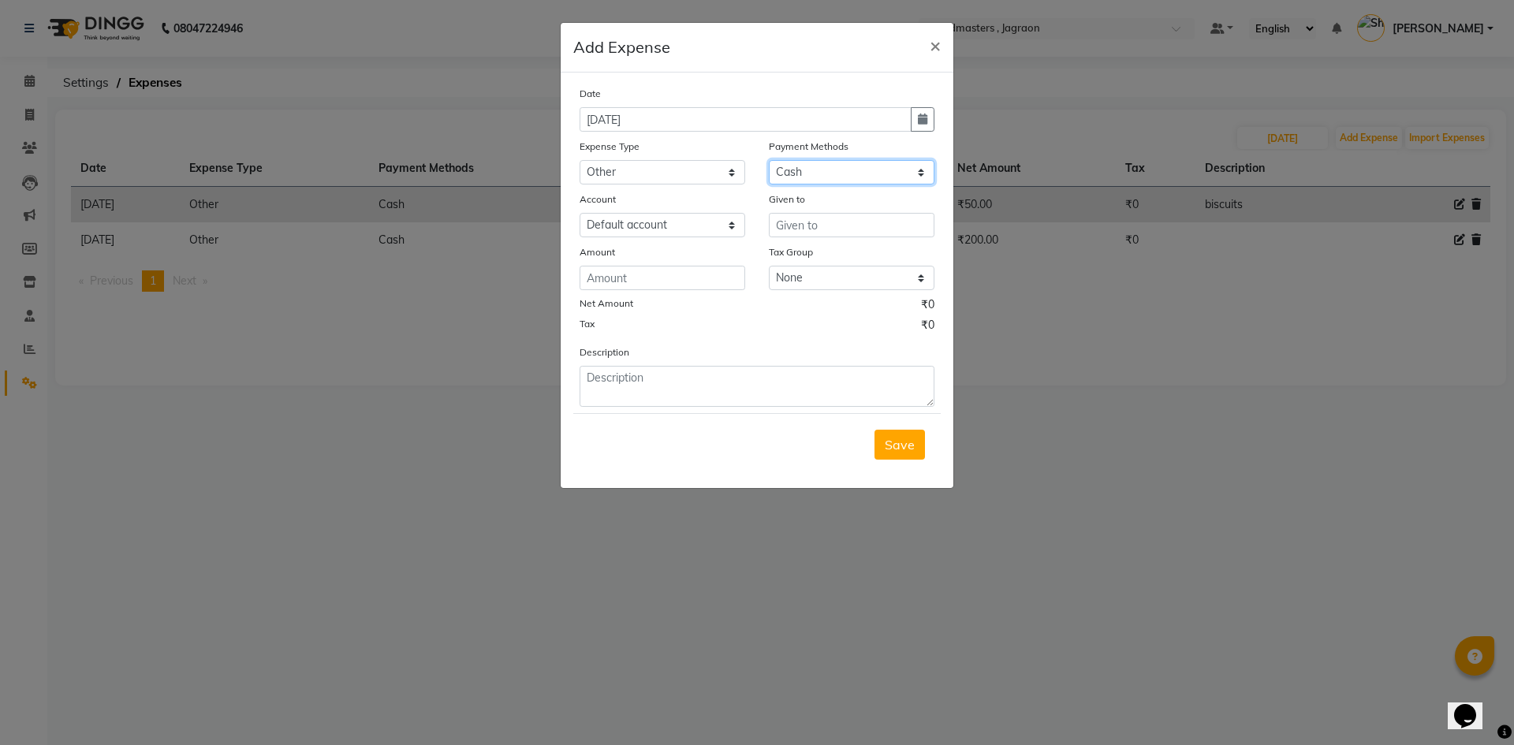
click at [769, 160] on select "Select UPI CARD Complimentary Voucher Wallet Package Prepaid Cash" at bounding box center [852, 172] width 166 height 24
click at [806, 229] on input "text" at bounding box center [852, 225] width 166 height 24
click at [811, 263] on span "Divya" at bounding box center [806, 259] width 35 height 16
type input "Divya"
click at [729, 274] on input "number" at bounding box center [663, 278] width 166 height 24
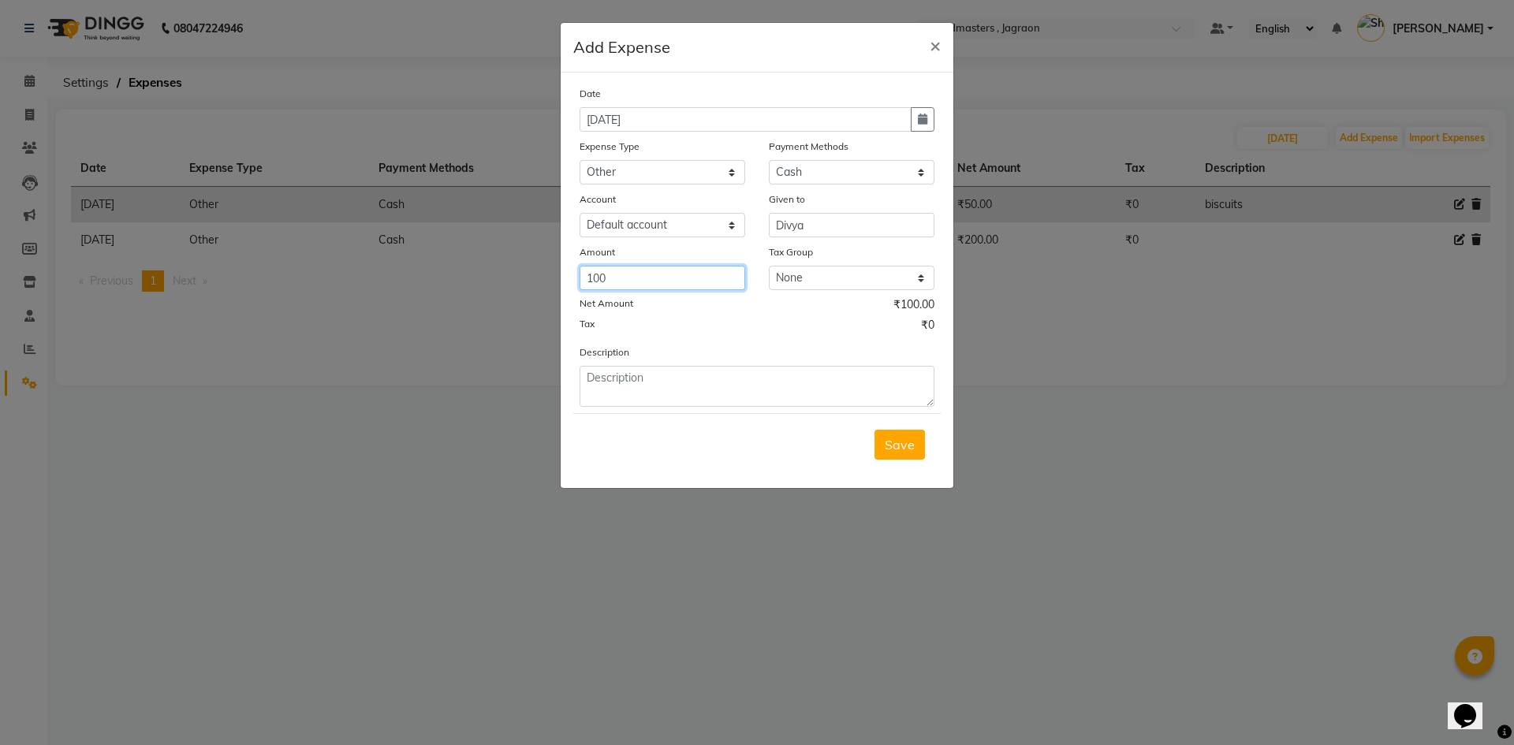
type input "100"
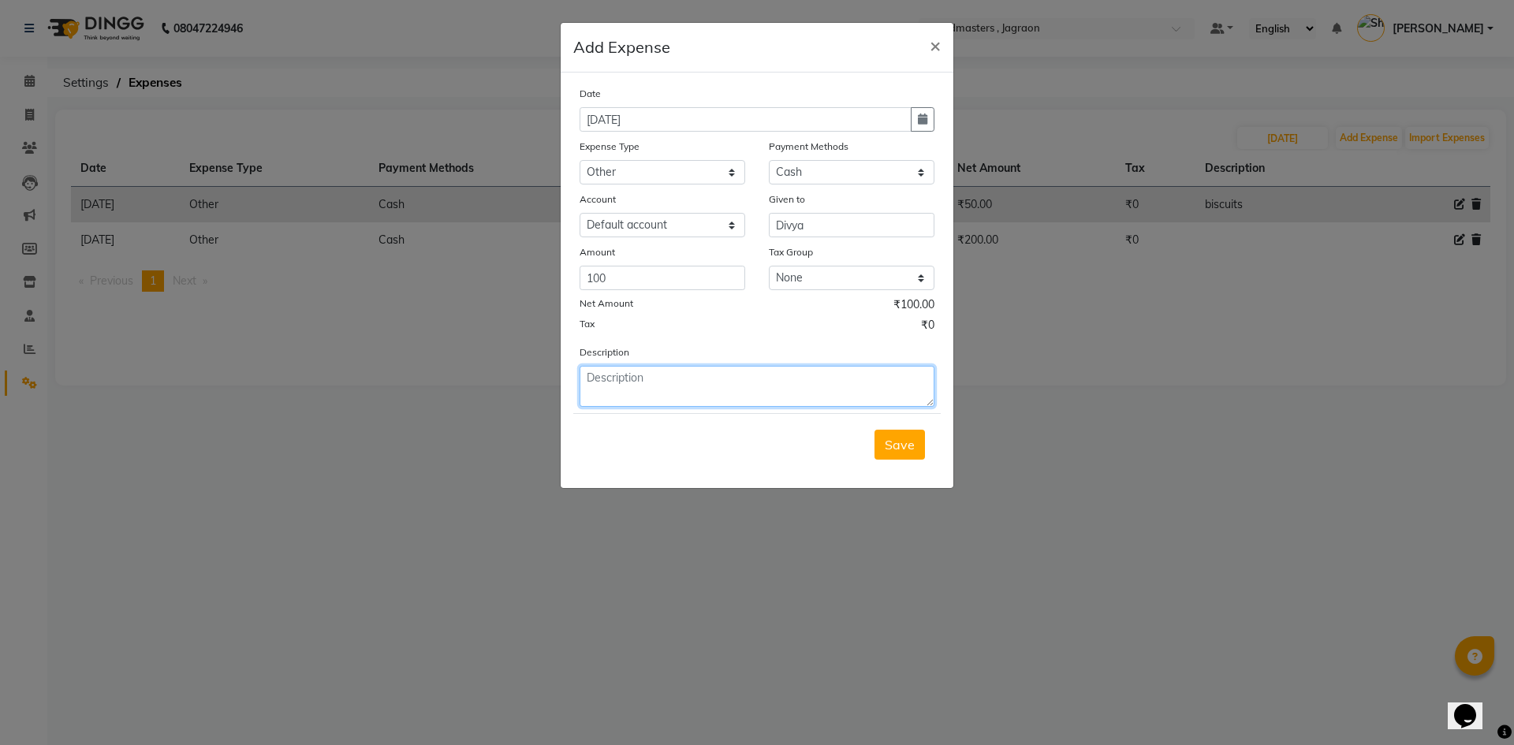
click at [718, 392] on textarea at bounding box center [757, 386] width 355 height 41
type textarea "food"
click at [911, 442] on span "Save" at bounding box center [900, 445] width 30 height 16
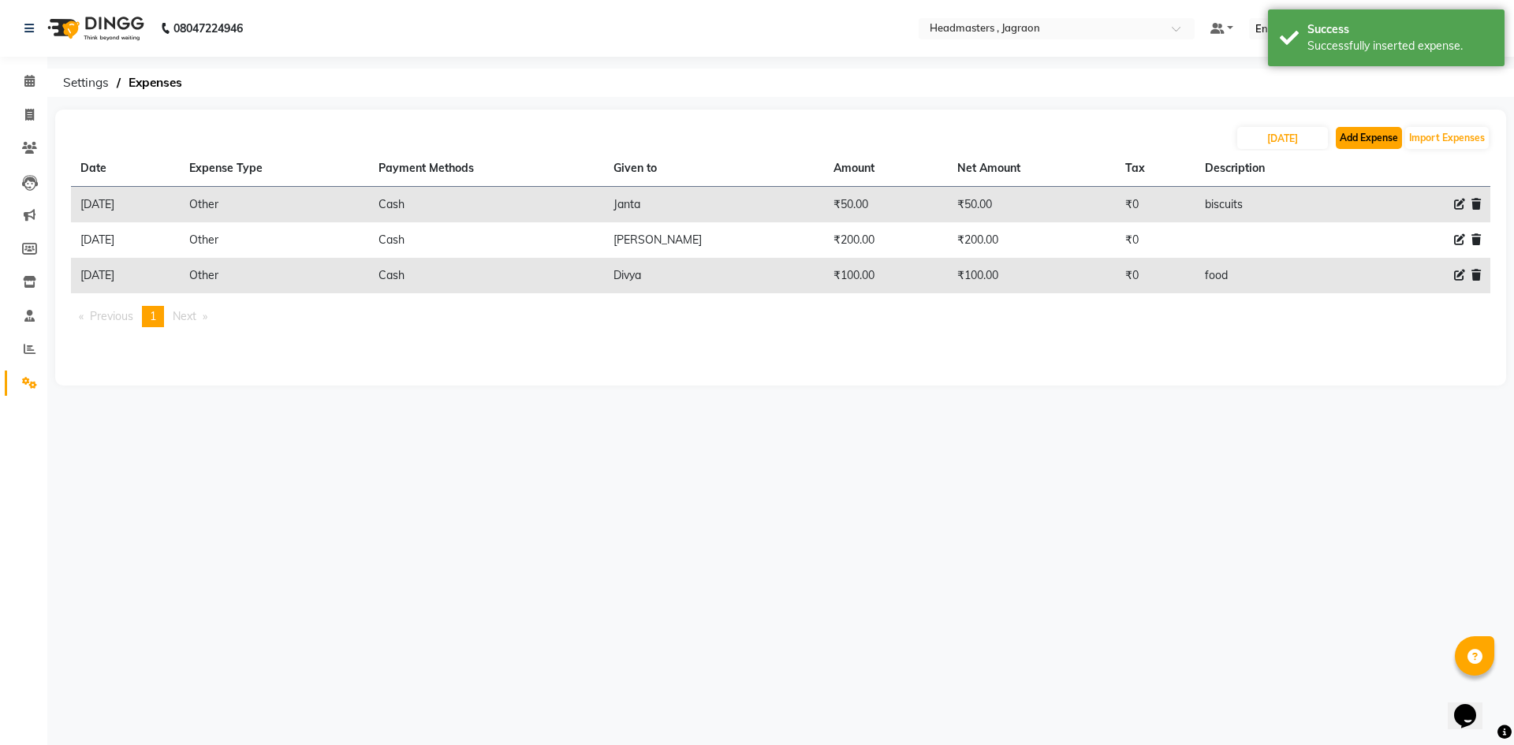
click at [1363, 143] on button "Add Expense" at bounding box center [1369, 138] width 66 height 22
select select "6001"
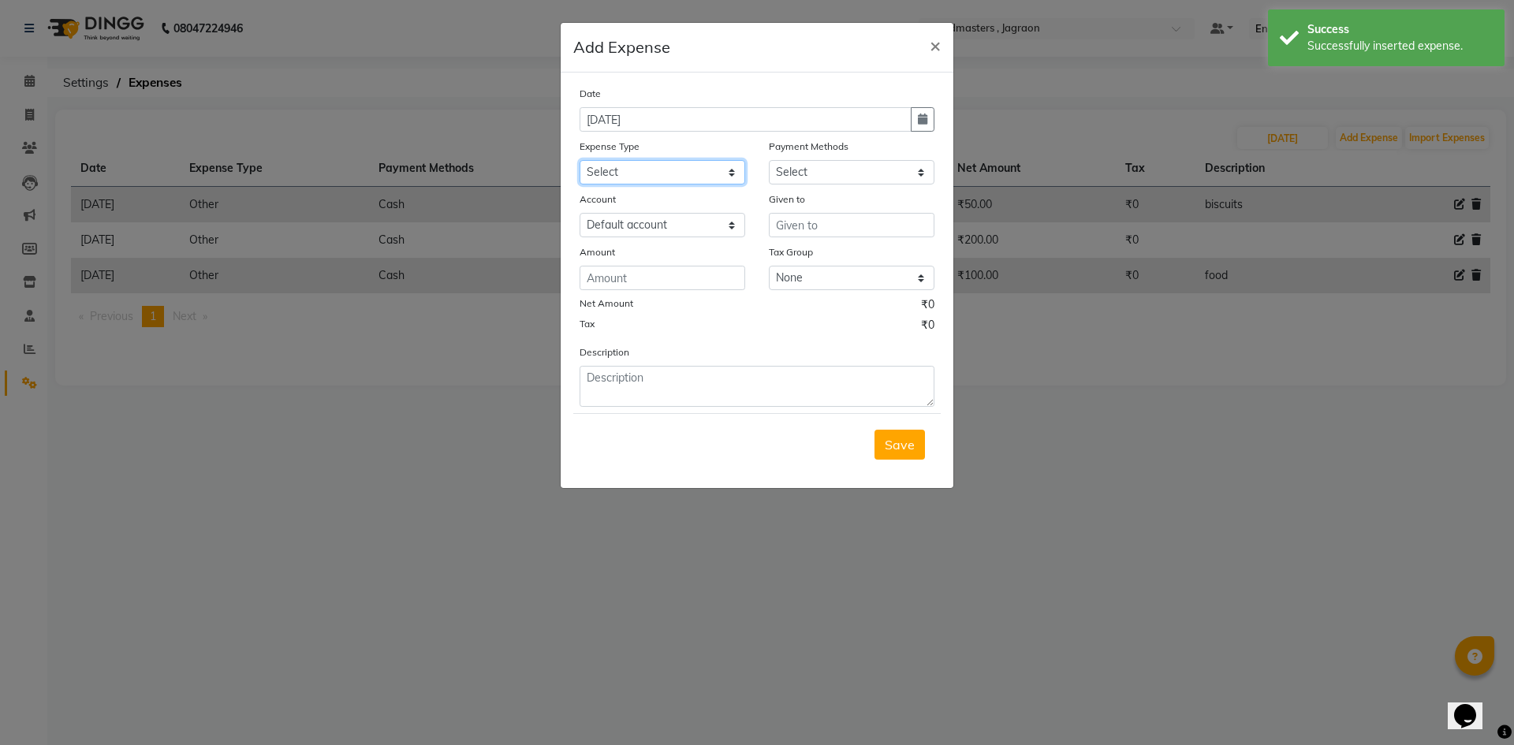
click at [643, 166] on select "Select Advance Salary Bank charges Car maintenance Cash transfer to bank Cash t…" at bounding box center [663, 172] width 166 height 24
select select "17179"
click at [580, 160] on select "Select Advance Salary Bank charges Car maintenance Cash transfer to bank Cash t…" at bounding box center [663, 172] width 166 height 24
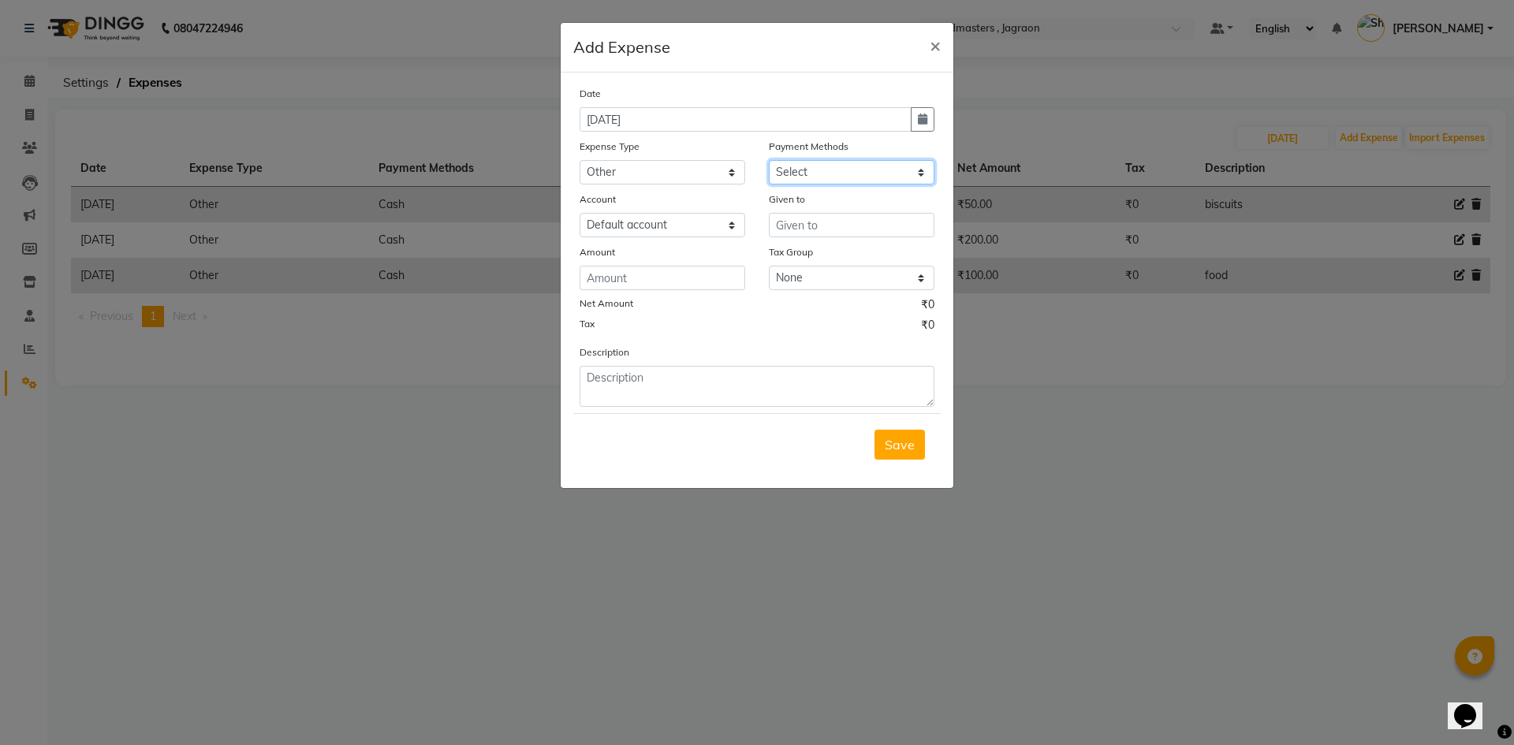
click at [804, 178] on select "Select UPI CARD Complimentary Voucher Wallet Package Prepaid Cash" at bounding box center [852, 172] width 166 height 24
select select "116"
click at [769, 160] on select "Select UPI CARD Complimentary Voucher Wallet Package Prepaid Cash" at bounding box center [852, 172] width 166 height 24
click at [779, 228] on input "text" at bounding box center [852, 225] width 166 height 24
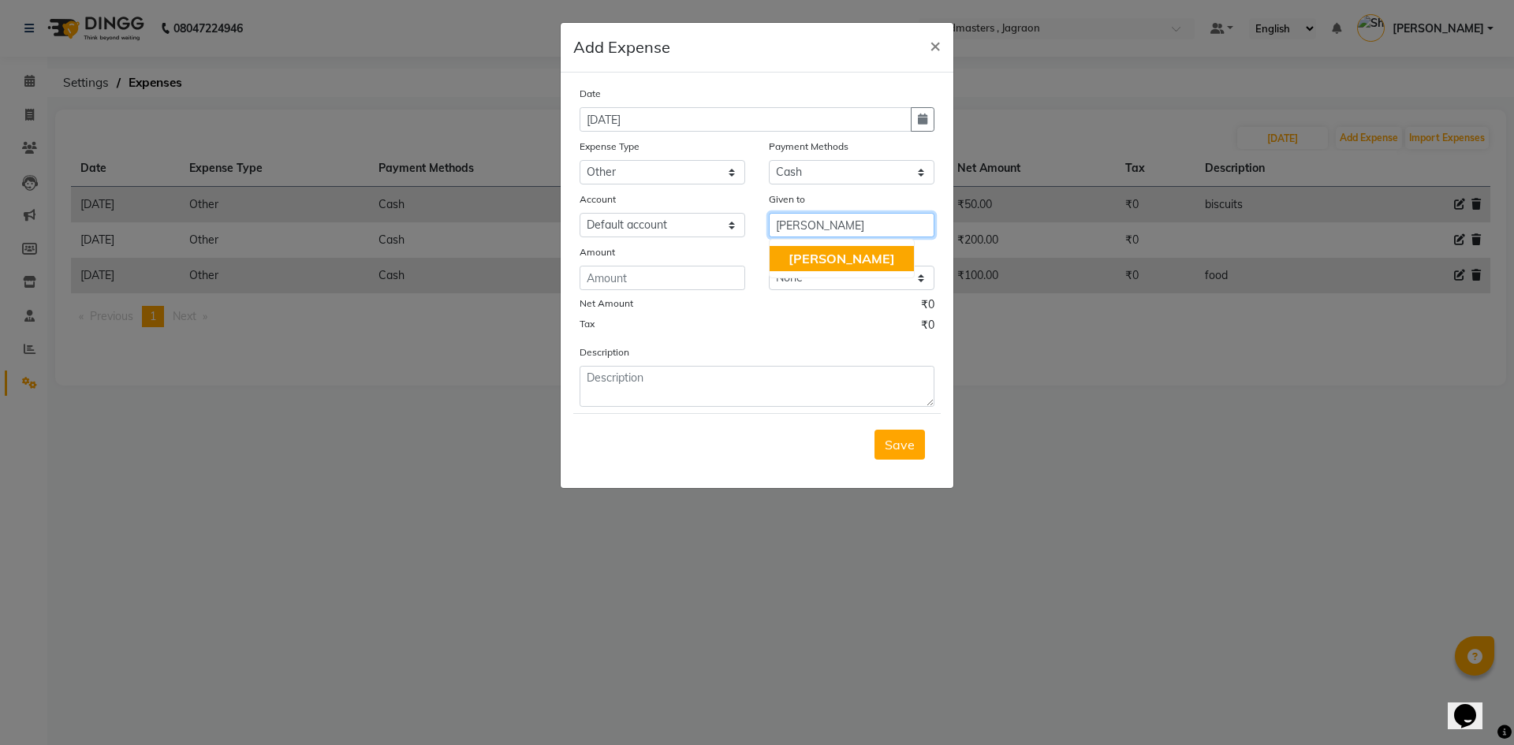
click at [780, 256] on button "[PERSON_NAME]" at bounding box center [842, 258] width 144 height 25
type input "[PERSON_NAME]"
click at [703, 284] on input "number" at bounding box center [663, 278] width 166 height 24
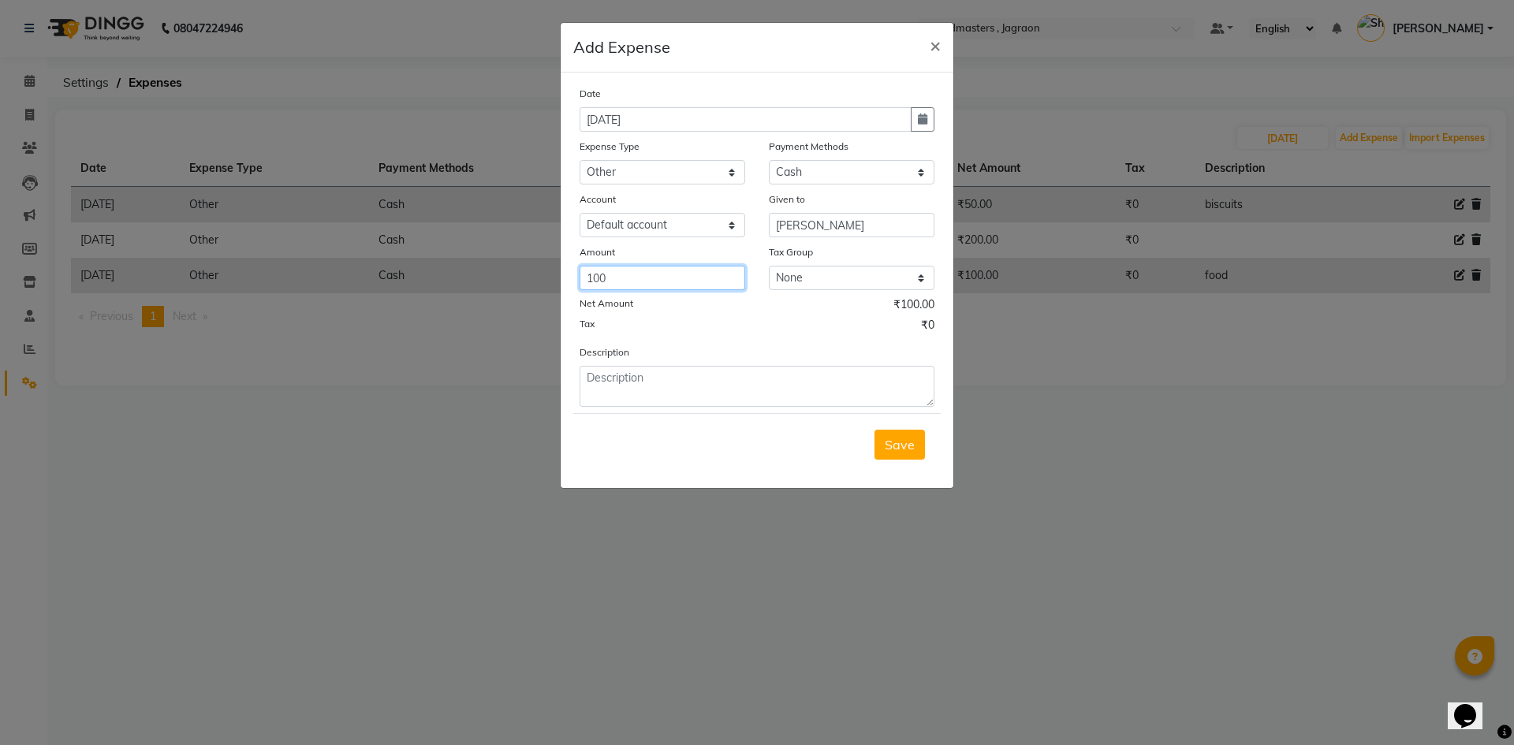
type input "100"
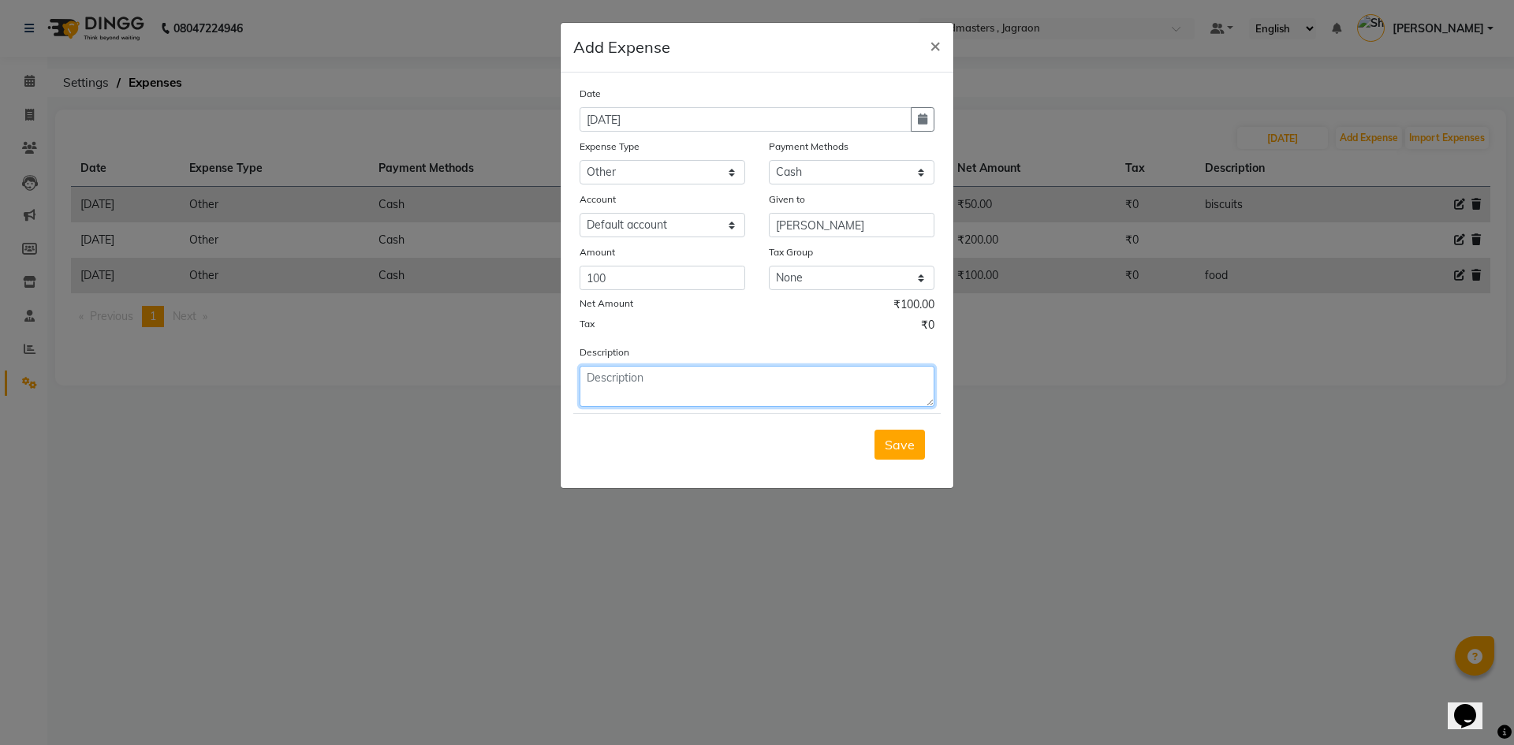
click at [681, 377] on textarea at bounding box center [757, 386] width 355 height 41
type textarea "food"
click at [911, 450] on span "Save" at bounding box center [900, 445] width 30 height 16
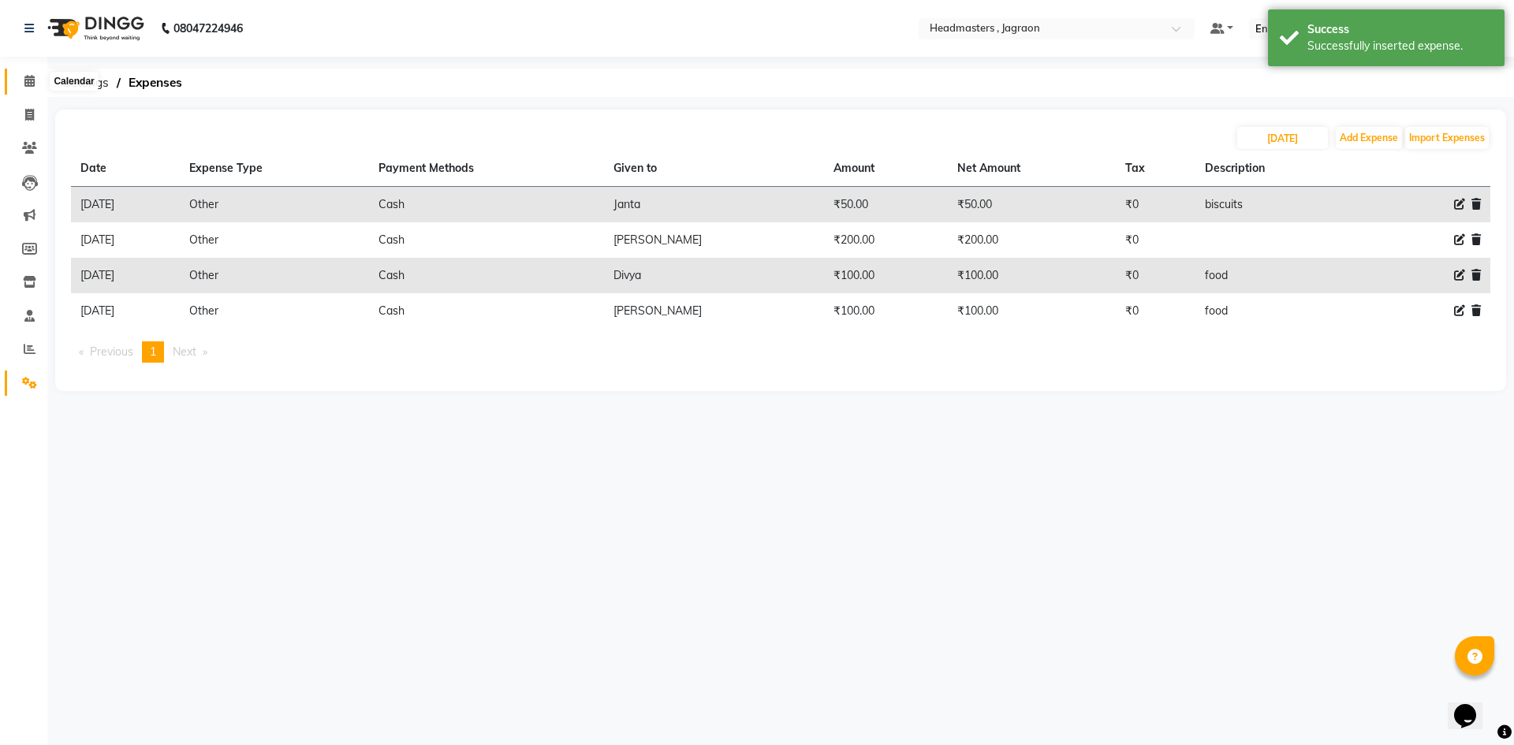
click at [17, 79] on span at bounding box center [30, 82] width 28 height 18
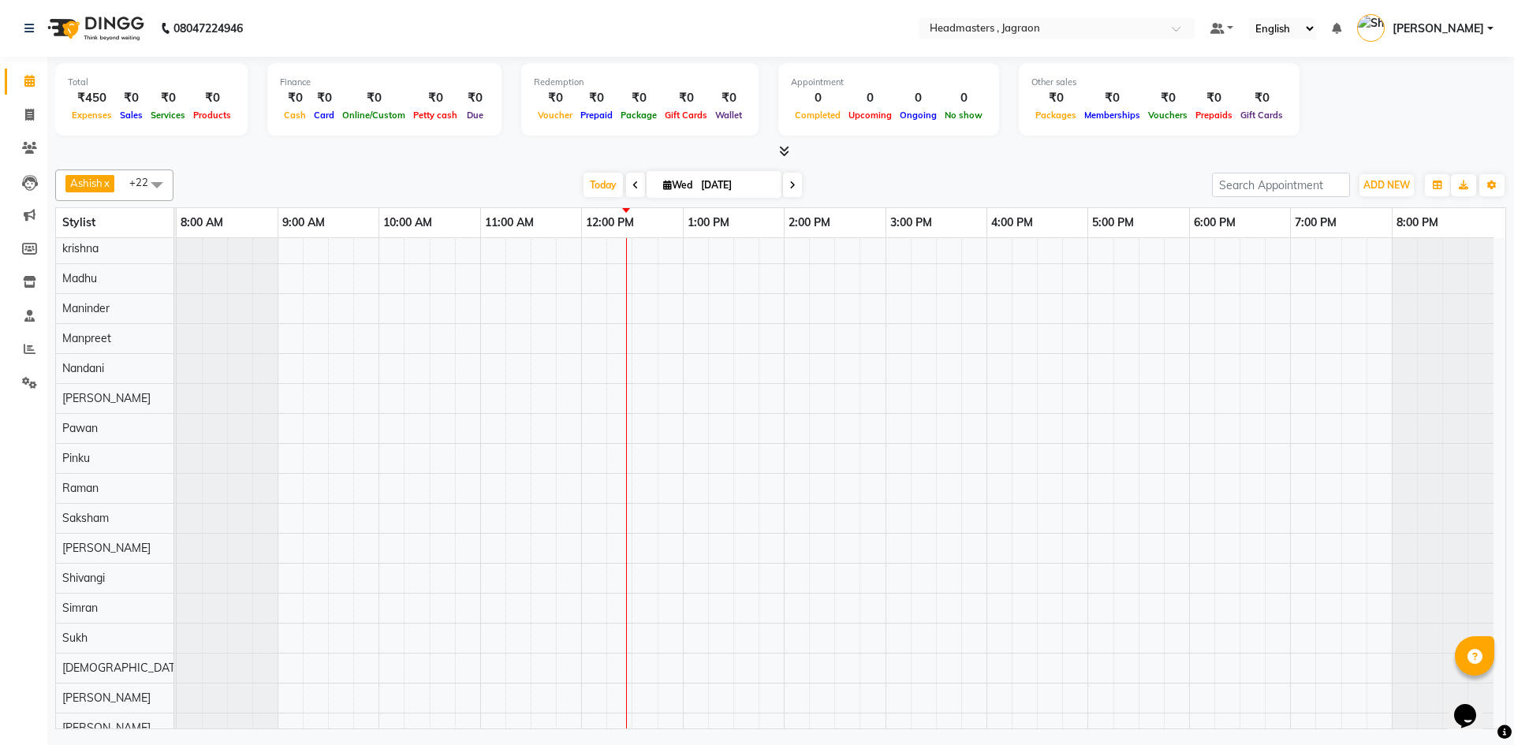
scroll to position [198, 0]
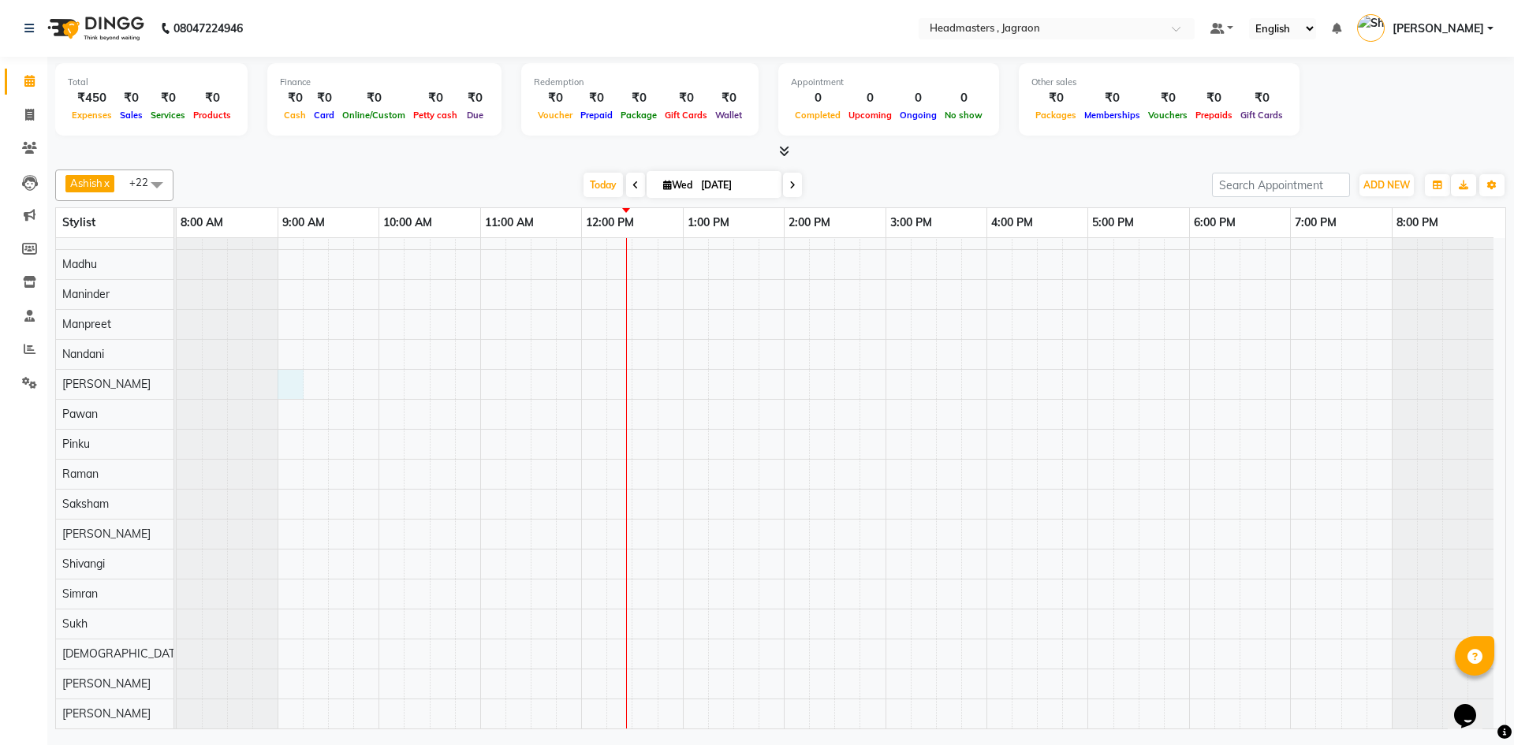
click at [290, 389] on div at bounding box center [841, 384] width 1329 height 688
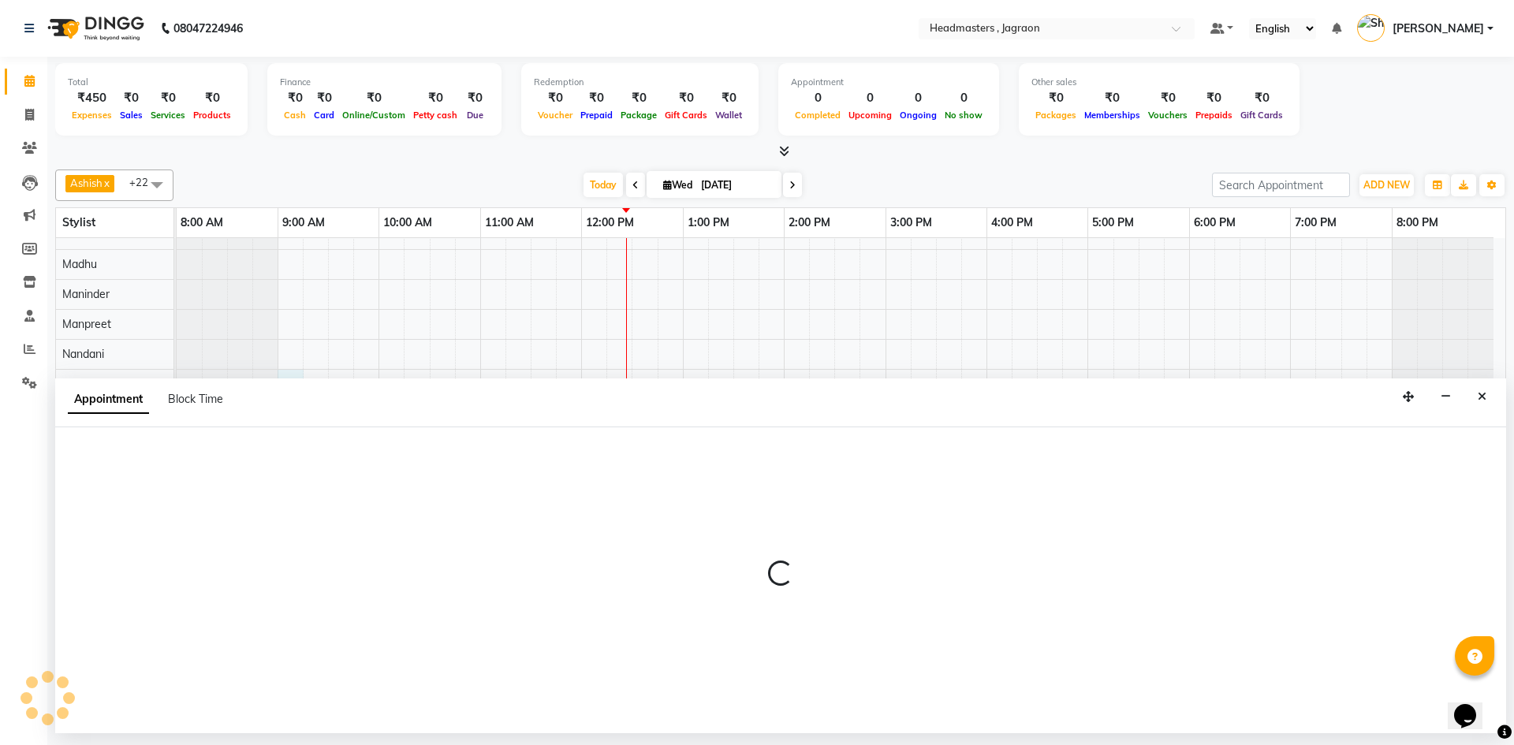
select select "87850"
select select "540"
select select "tentative"
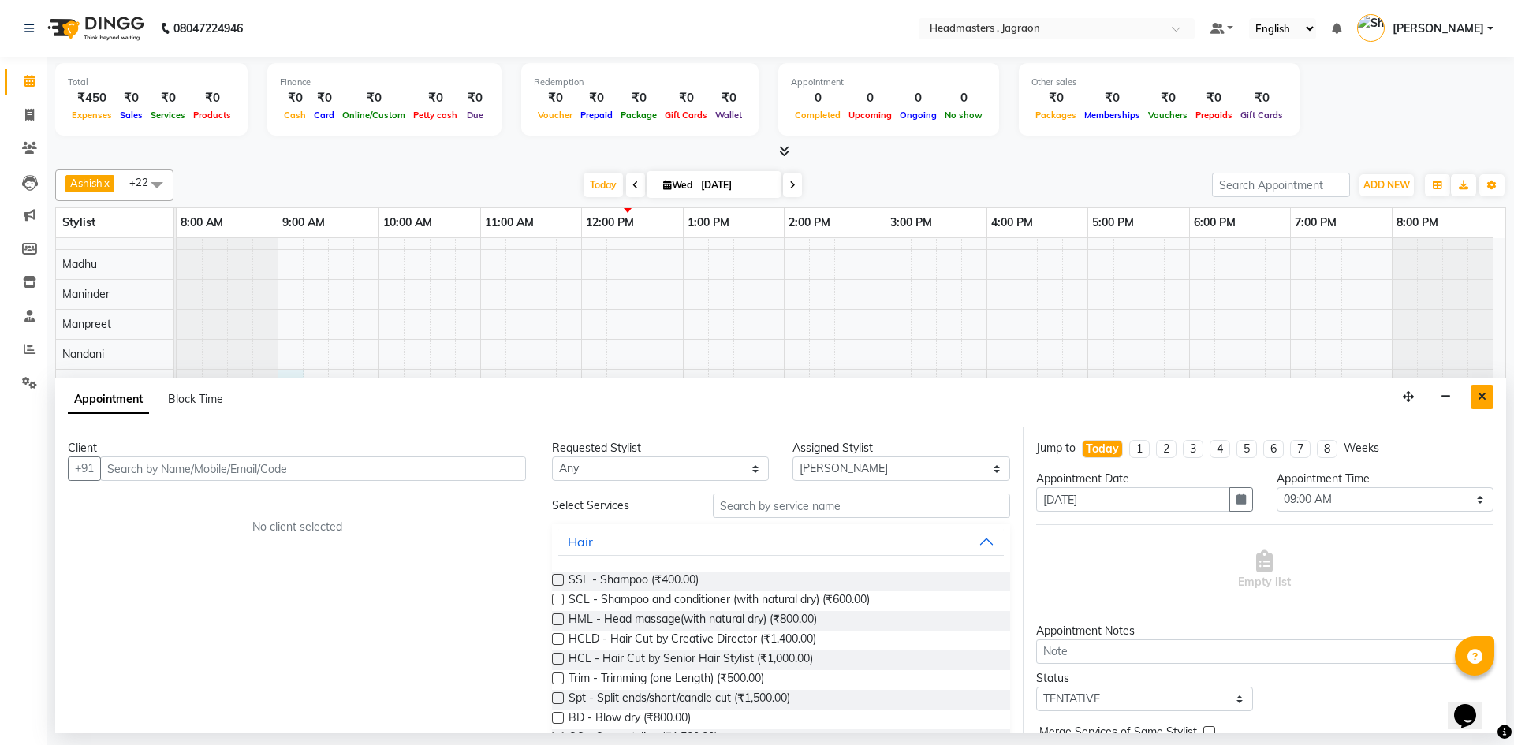
click at [1489, 390] on button "Close" at bounding box center [1482, 397] width 23 height 24
